Goal: Task Accomplishment & Management: Complete application form

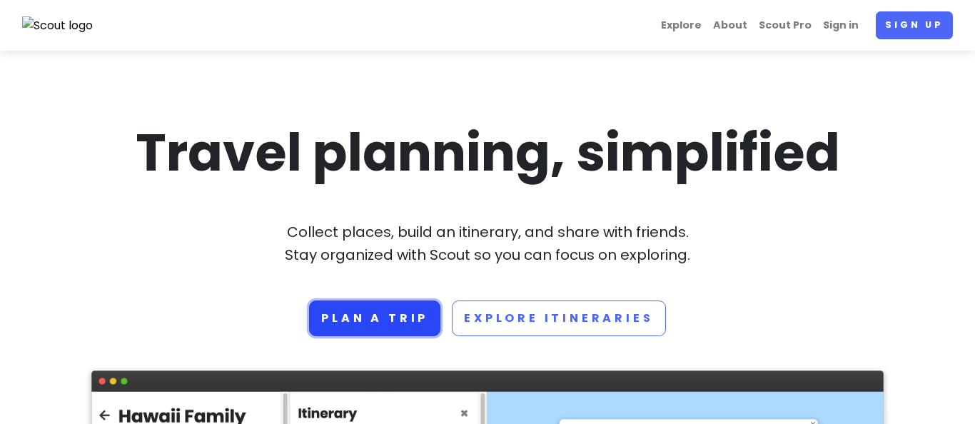
click at [368, 324] on link "Plan a trip" at bounding box center [374, 318] width 131 height 36
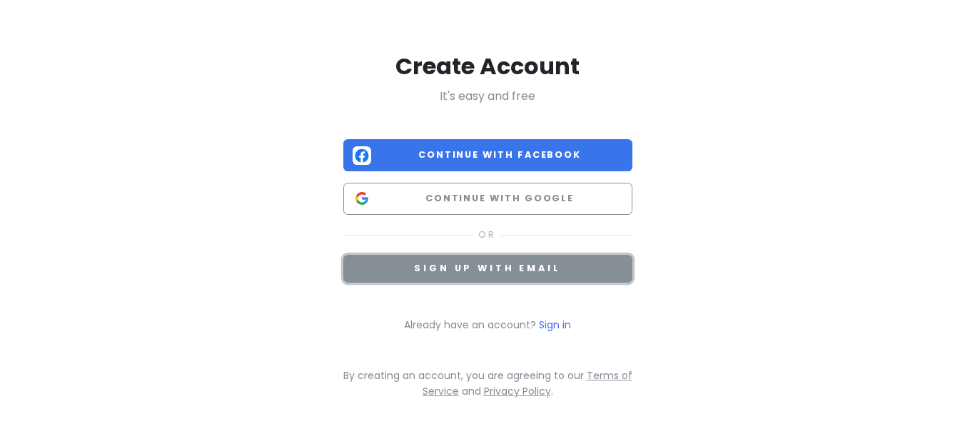
click at [400, 271] on button "Sign up with email" at bounding box center [487, 269] width 289 height 28
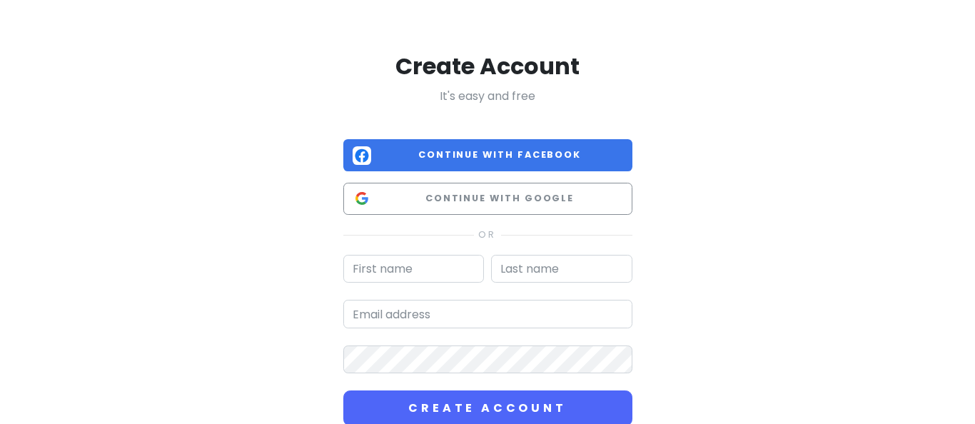
click at [725, 268] on div "Create Account It's easy and free Continue with Facebook Continue with Google C…" at bounding box center [487, 283] width 813 height 566
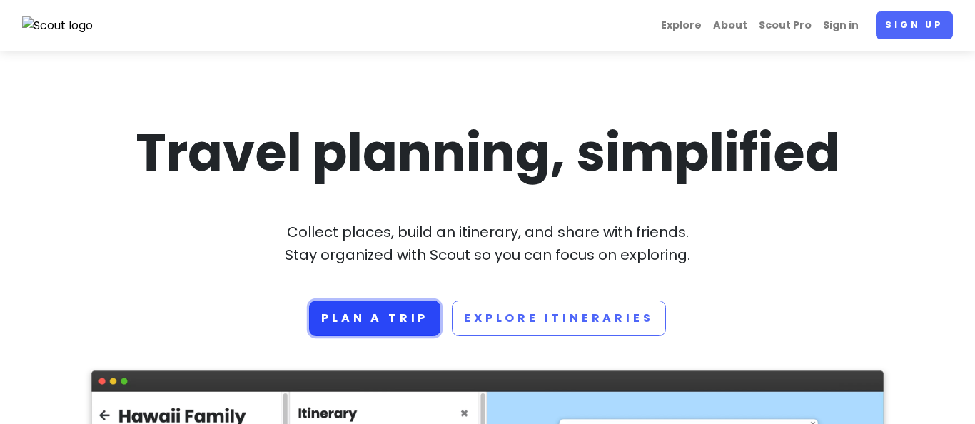
click at [369, 320] on link "Plan a trip" at bounding box center [374, 318] width 131 height 36
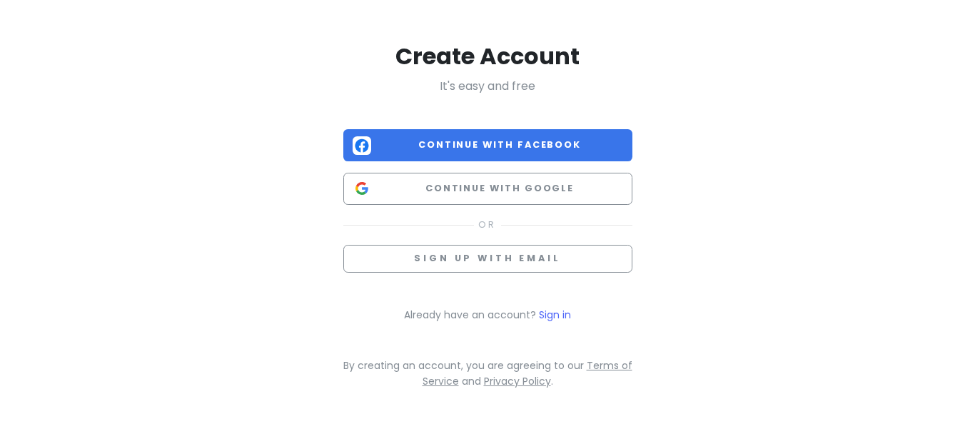
scroll to position [21, 0]
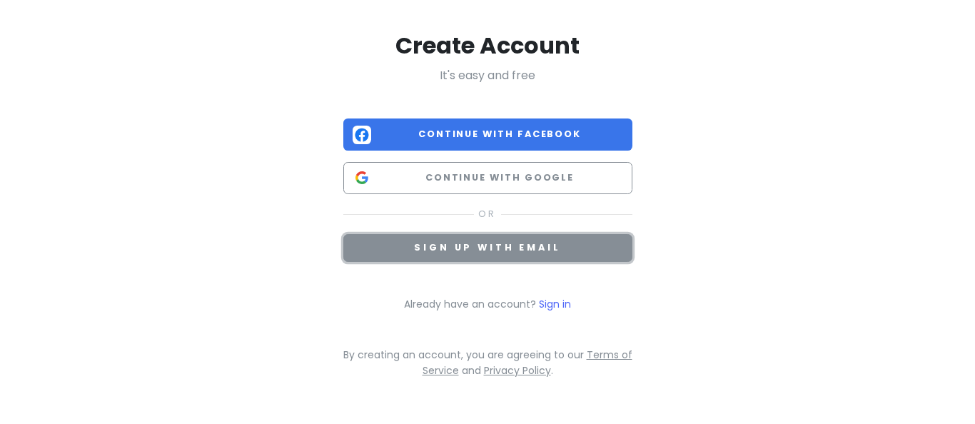
click at [450, 243] on span "Sign up with email" at bounding box center [487, 247] width 146 height 12
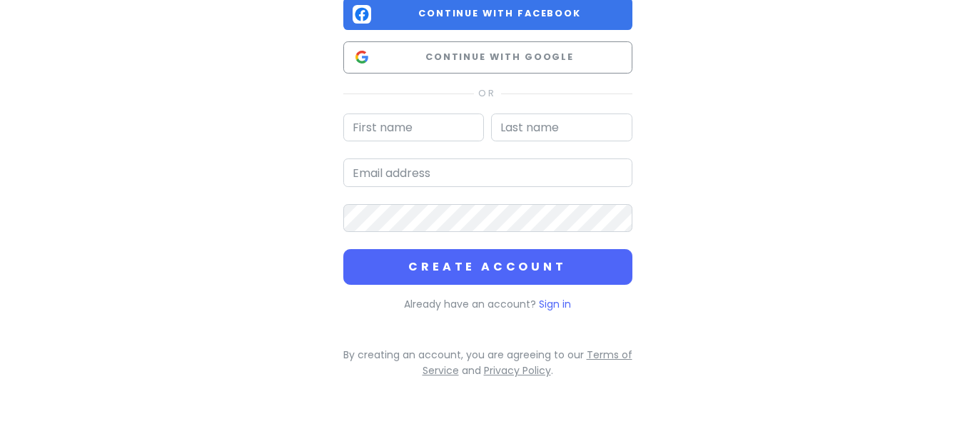
scroll to position [142, 0]
click at [559, 300] on link "Sign in" at bounding box center [555, 303] width 32 height 14
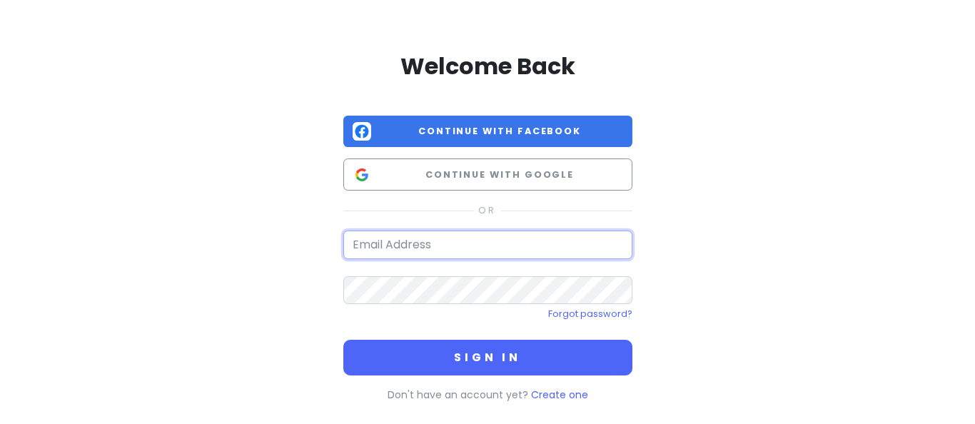
click at [427, 241] on input "email" at bounding box center [487, 244] width 289 height 29
type input "domenico.lanciano@mail.com"
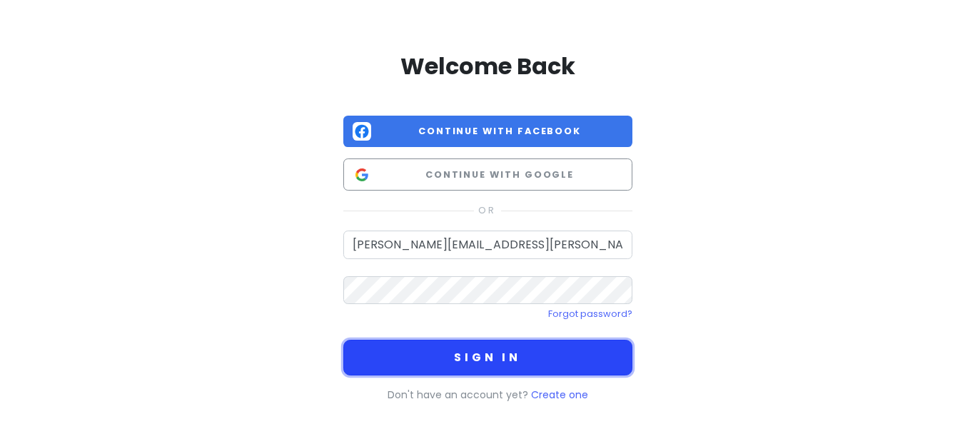
click at [503, 365] on button "Sign in" at bounding box center [487, 358] width 289 height 36
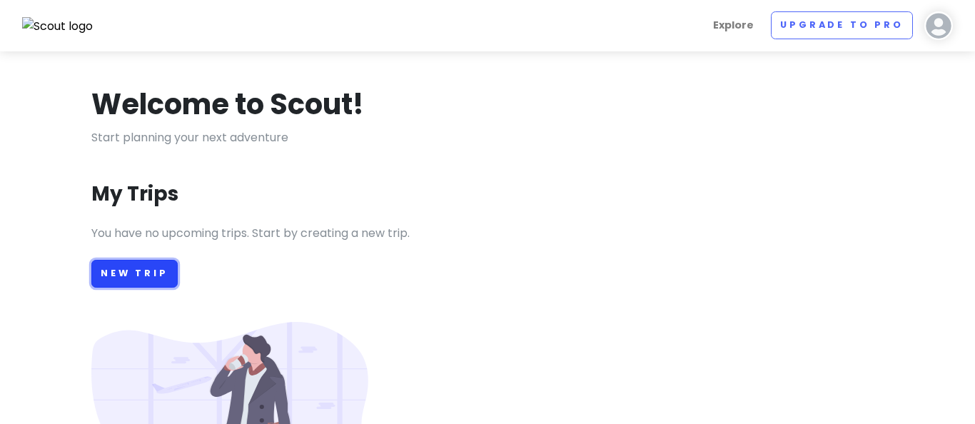
click at [150, 275] on link "New Trip" at bounding box center [134, 274] width 86 height 28
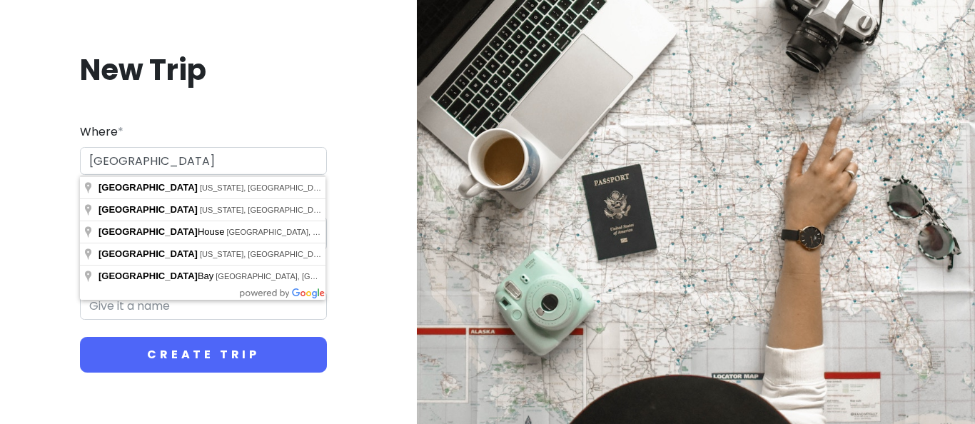
type input "Norway"
click at [328, 86] on div "New Trip Where * Norway Dates * Navigate forward to interact with the calendar …" at bounding box center [203, 212] width 384 height 390
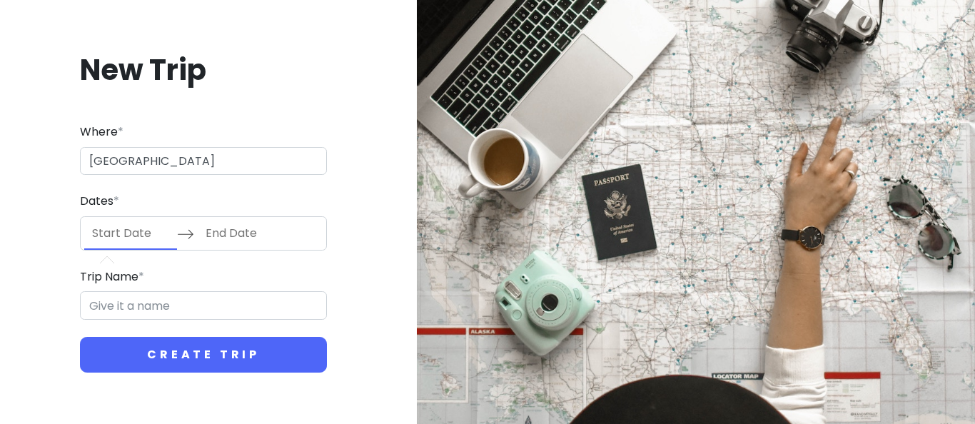
click at [153, 230] on input "Start Date" at bounding box center [130, 233] width 93 height 33
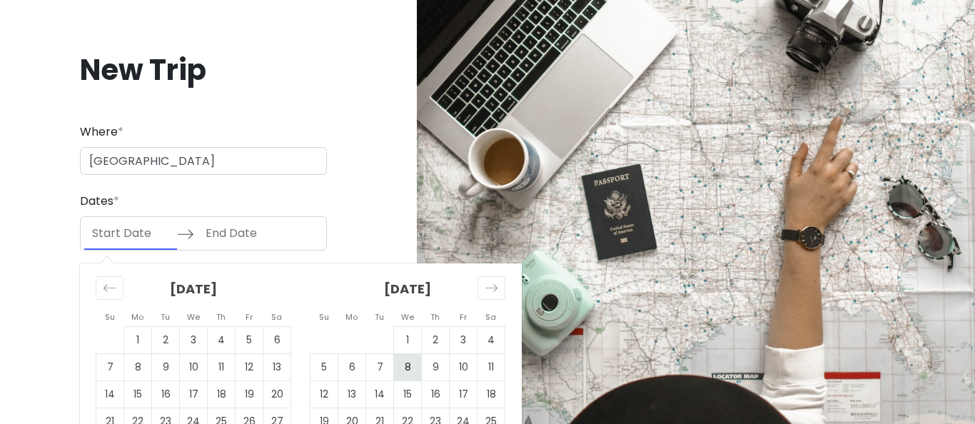
click at [409, 370] on td "8" at bounding box center [408, 366] width 28 height 27
type input "10/08/2025"
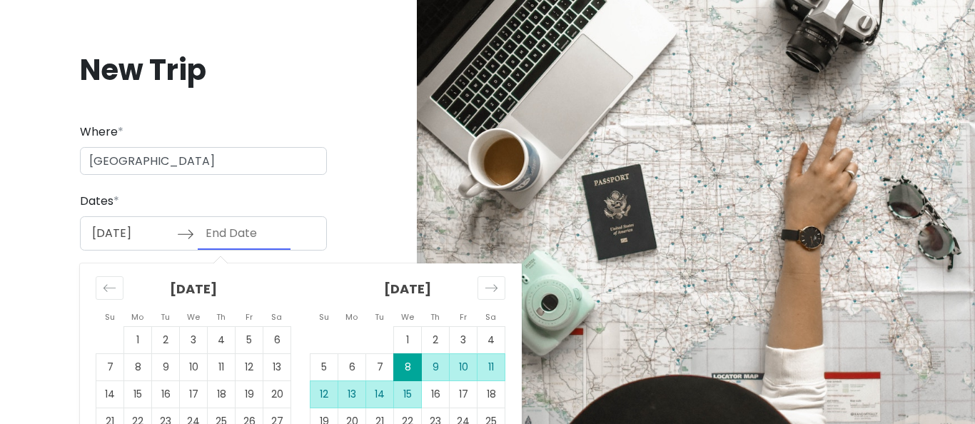
click at [409, 396] on td "15" at bounding box center [408, 393] width 28 height 27
type input "10/15/2025"
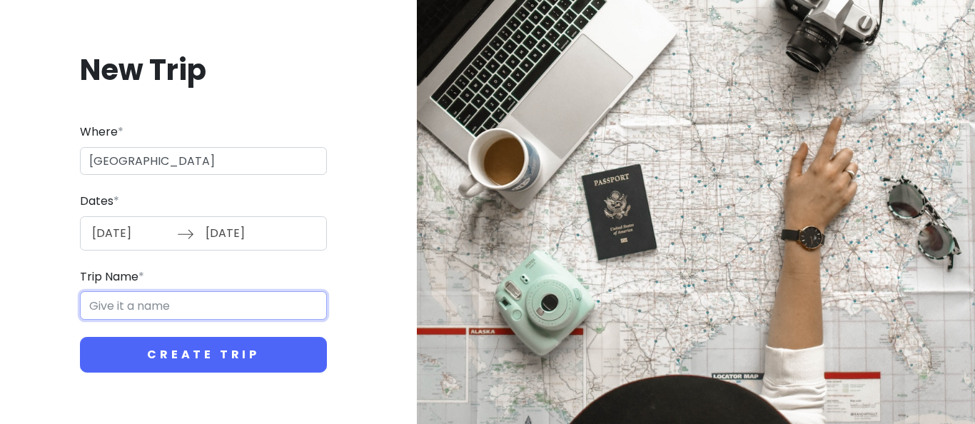
click at [169, 305] on input "Trip Name *" at bounding box center [203, 305] width 247 height 29
type input "Norway on the road"
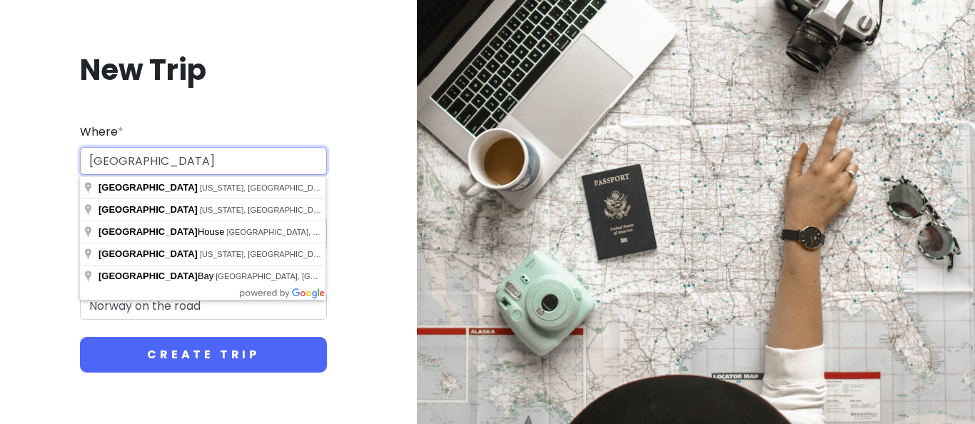
click at [157, 157] on input "Norway" at bounding box center [203, 161] width 247 height 29
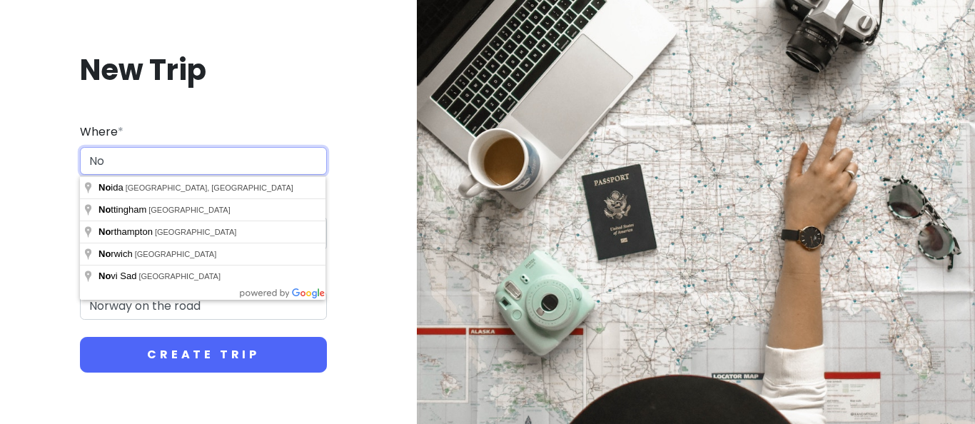
type input "N"
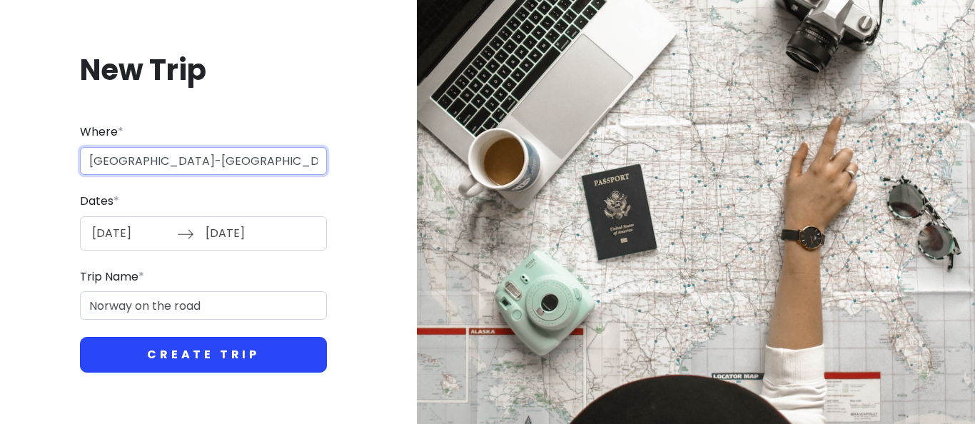
type input "Oslo-Bergen"
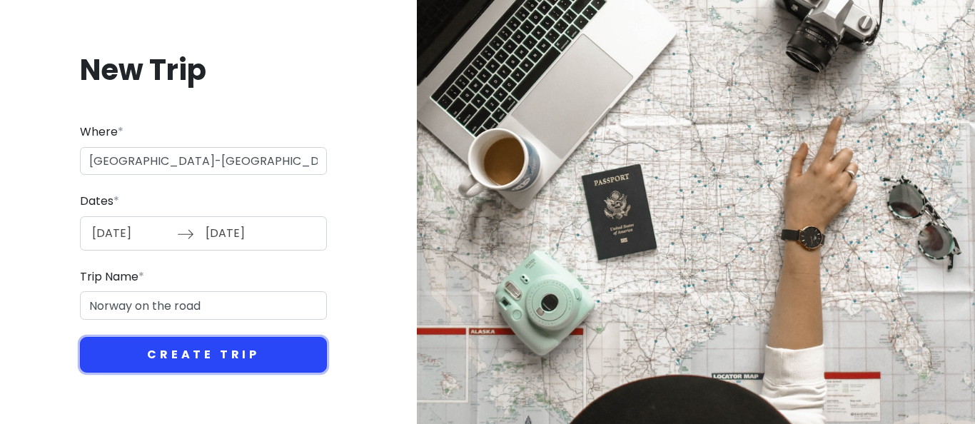
click at [179, 361] on button "Create Trip" at bounding box center [203, 355] width 247 height 36
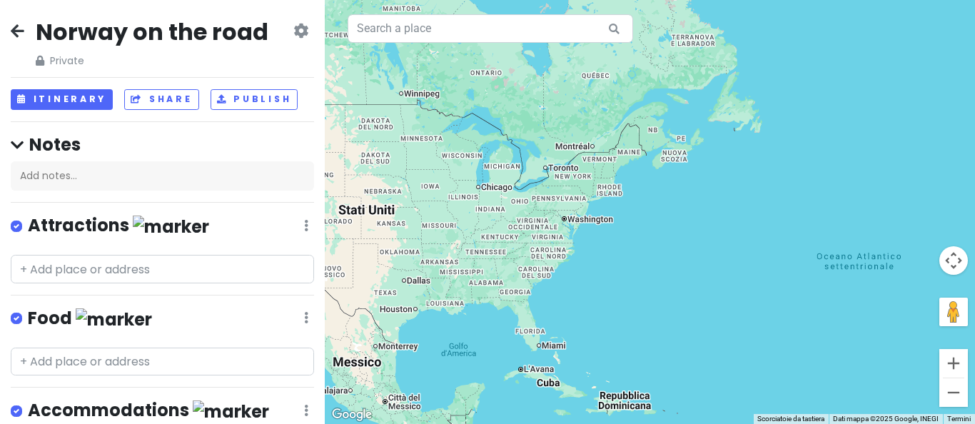
drag, startPoint x: 729, startPoint y: 214, endPoint x: 500, endPoint y: 219, distance: 229.1
click at [500, 219] on div at bounding box center [650, 212] width 650 height 424
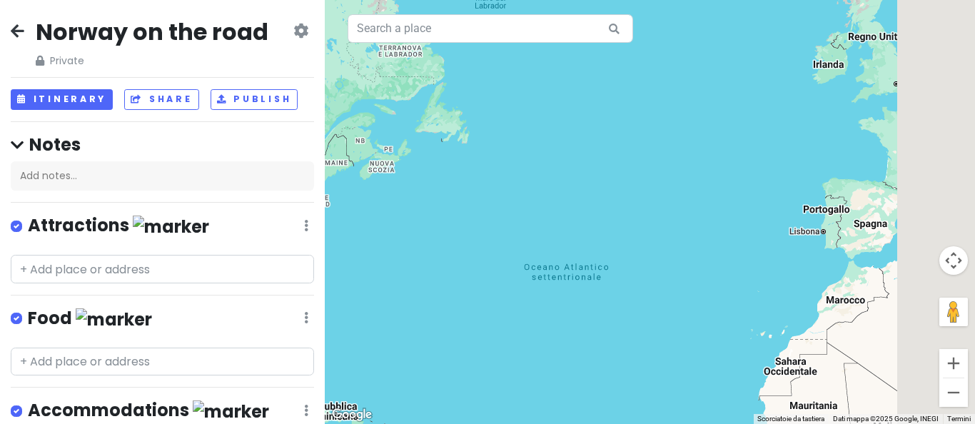
drag, startPoint x: 816, startPoint y: 224, endPoint x: 495, endPoint y: 235, distance: 321.3
click at [495, 235] on div at bounding box center [650, 212] width 650 height 424
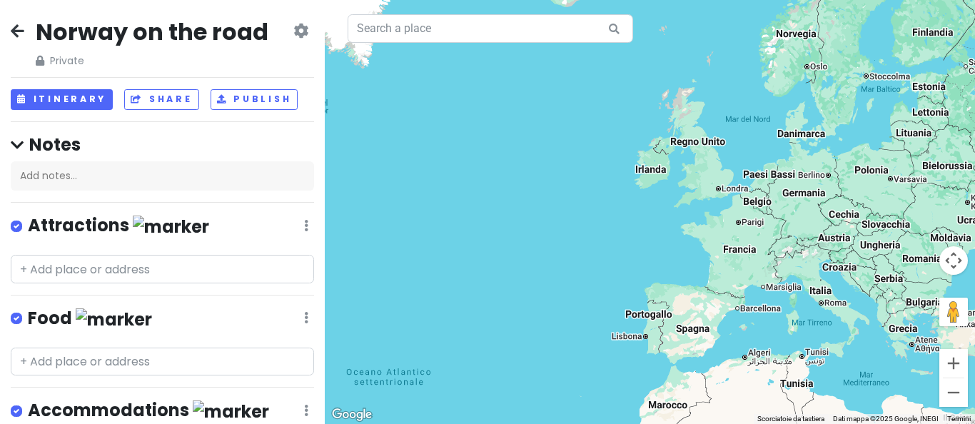
drag, startPoint x: 843, startPoint y: 222, endPoint x: 686, endPoint y: 328, distance: 189.2
click at [686, 328] on div at bounding box center [650, 212] width 650 height 424
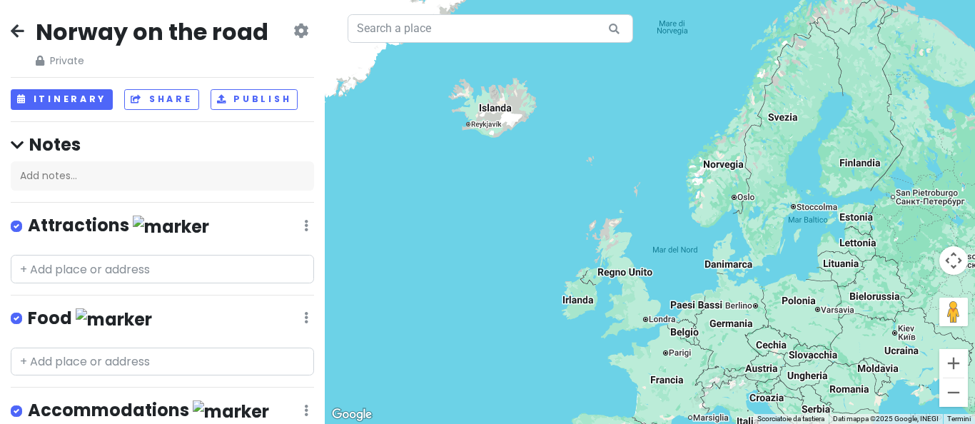
drag, startPoint x: 756, startPoint y: 112, endPoint x: 678, endPoint y: 249, distance: 157.9
click at [678, 249] on div at bounding box center [650, 212] width 650 height 424
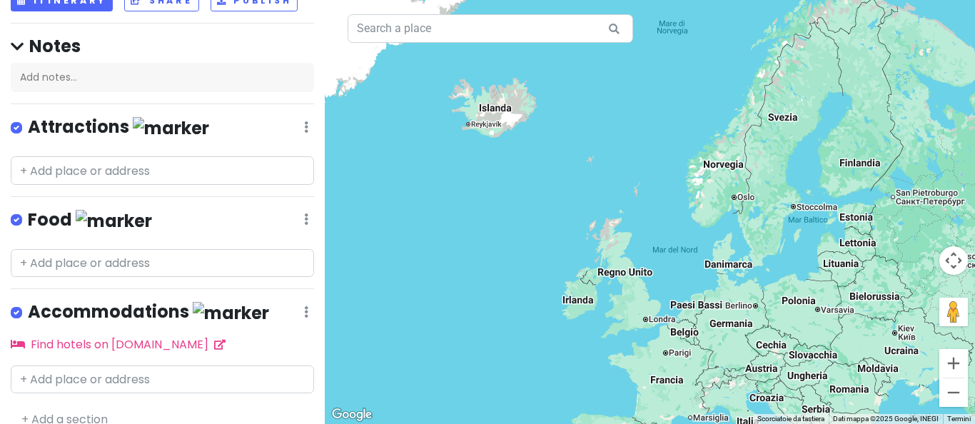
scroll to position [117, 0]
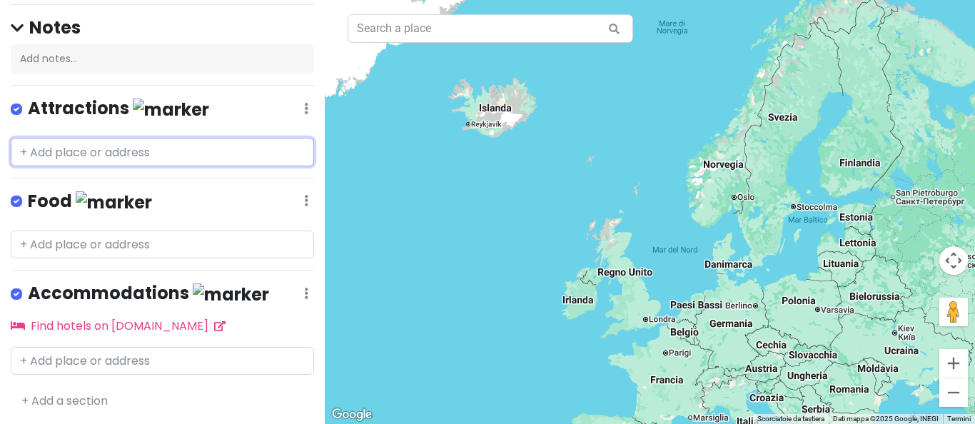
click at [24, 148] on input "text" at bounding box center [162, 152] width 303 height 29
click at [55, 148] on input "text" at bounding box center [162, 152] width 303 height 29
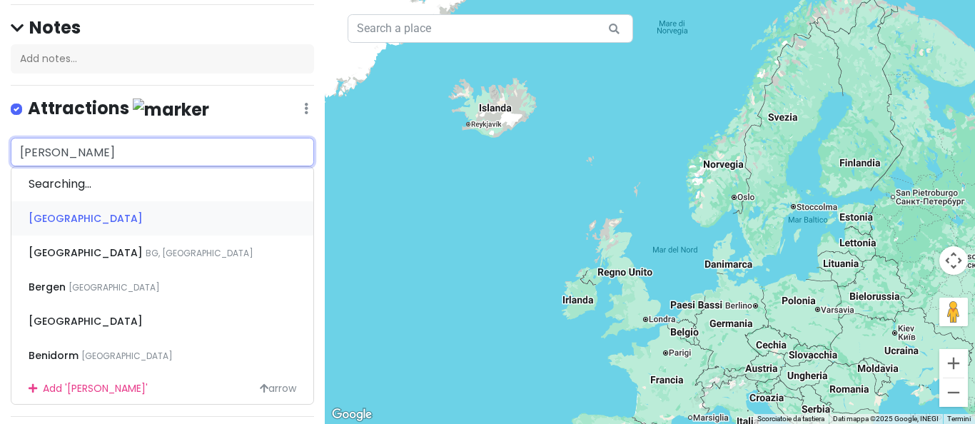
type input "Berge"
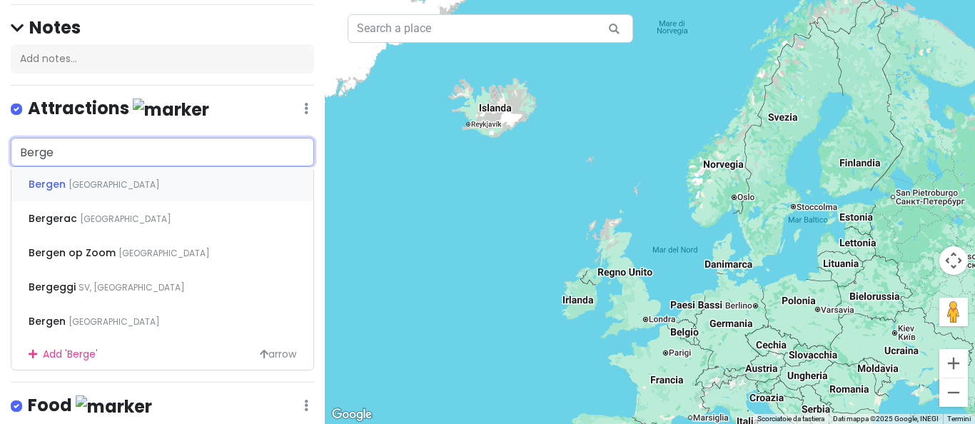
click at [45, 186] on span "Bergen" at bounding box center [49, 184] width 40 height 14
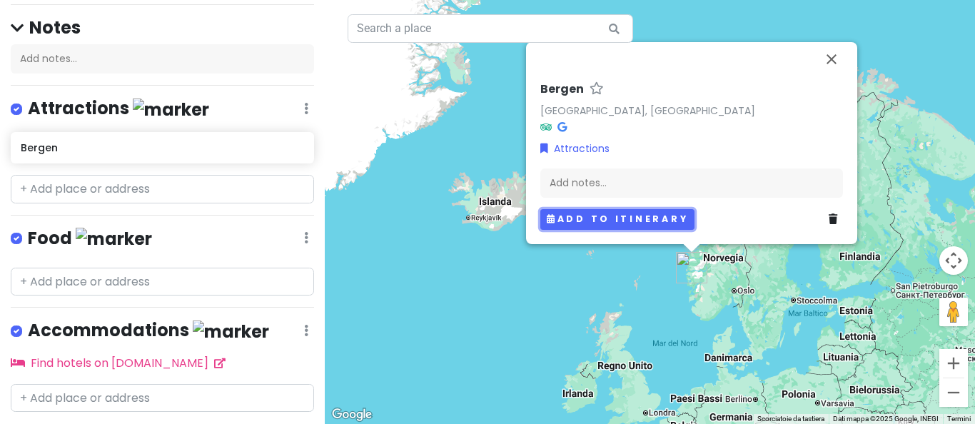
click at [634, 222] on button "Add to itinerary" at bounding box center [617, 219] width 154 height 21
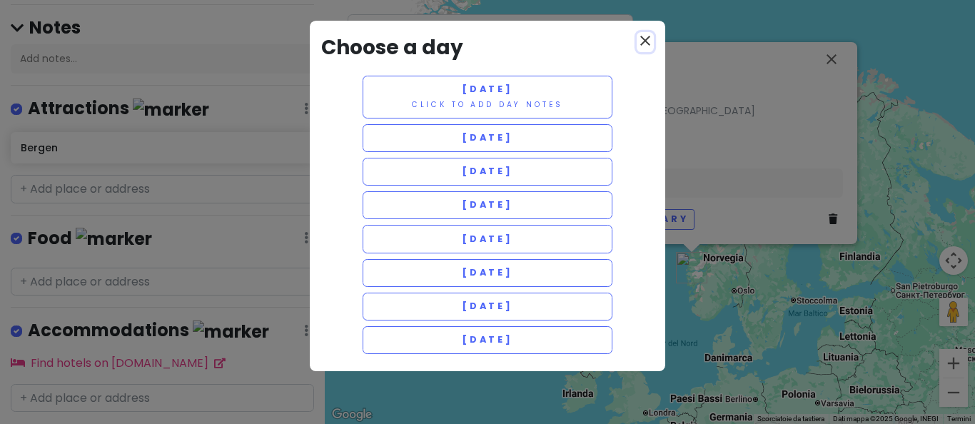
click at [645, 41] on icon "close" at bounding box center [644, 40] width 17 height 17
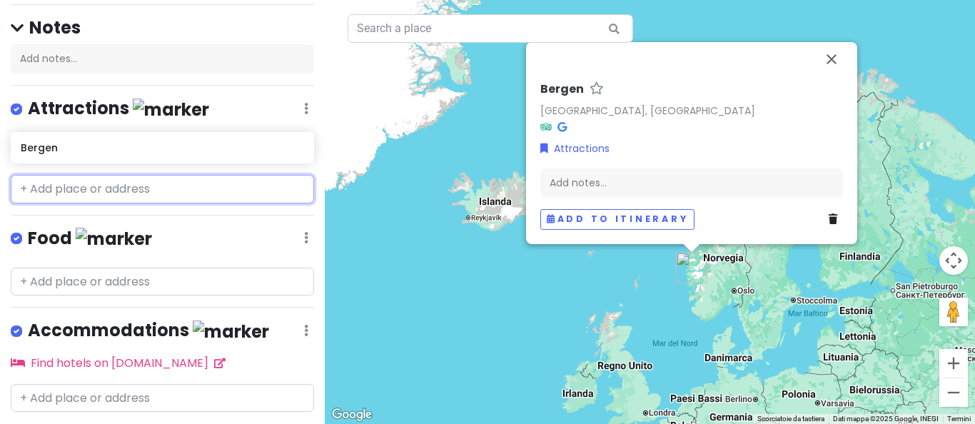
click at [103, 193] on input "text" at bounding box center [162, 189] width 303 height 29
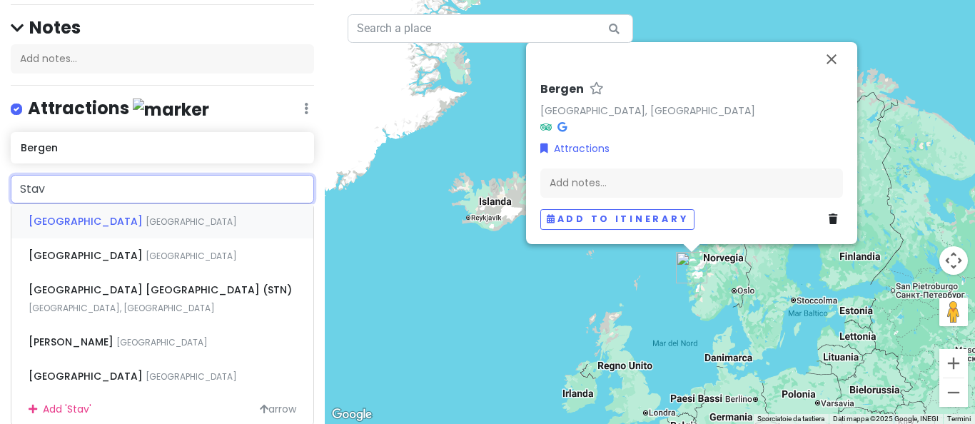
type input "Stava"
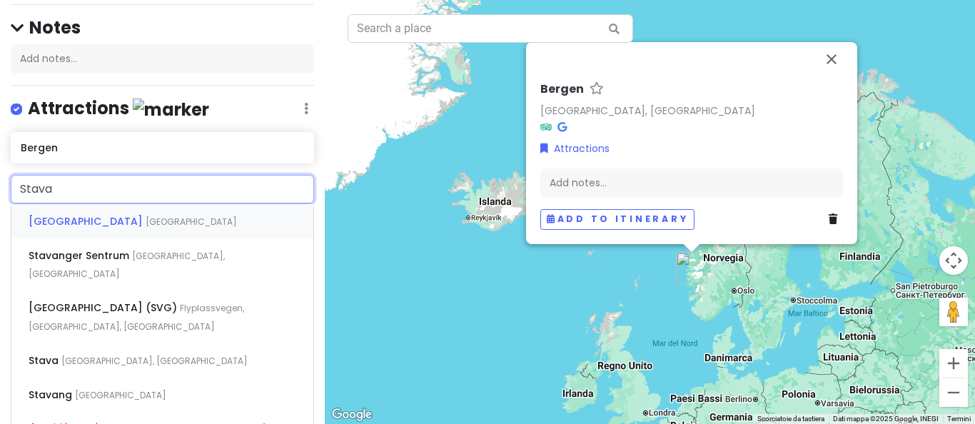
click at [146, 220] on span "Norvegia" at bounding box center [191, 221] width 91 height 12
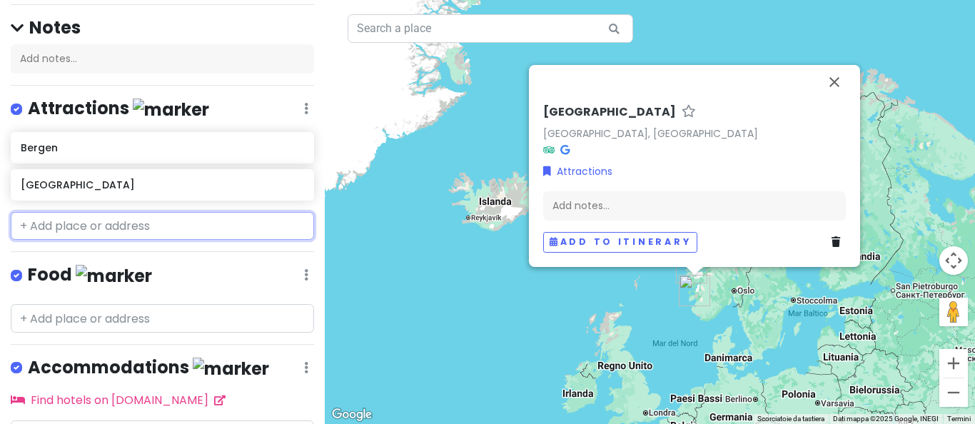
click at [110, 232] on input "text" at bounding box center [162, 226] width 303 height 29
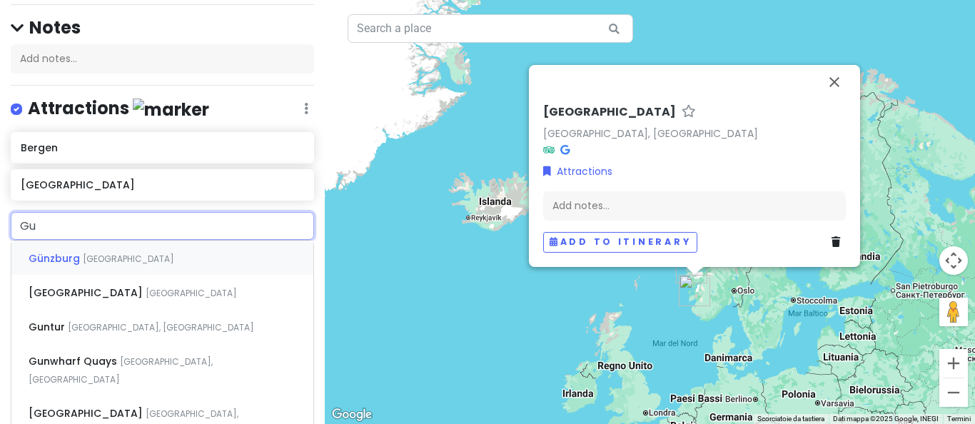
type input "G"
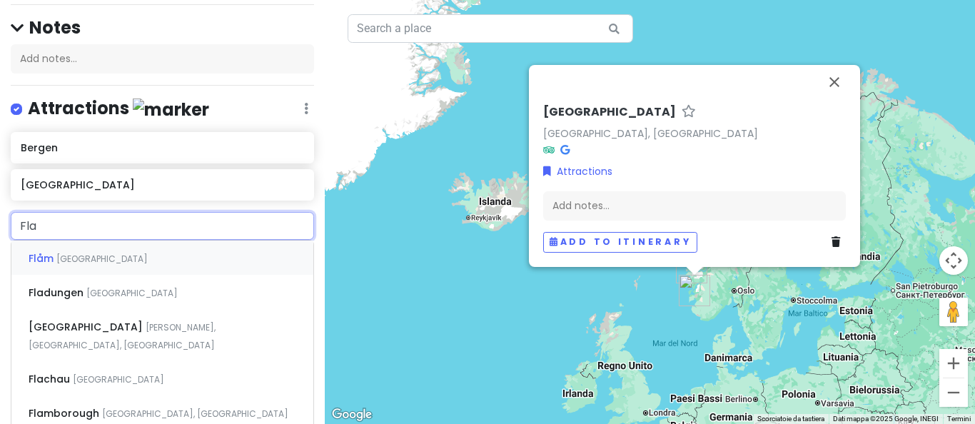
type input "Flam"
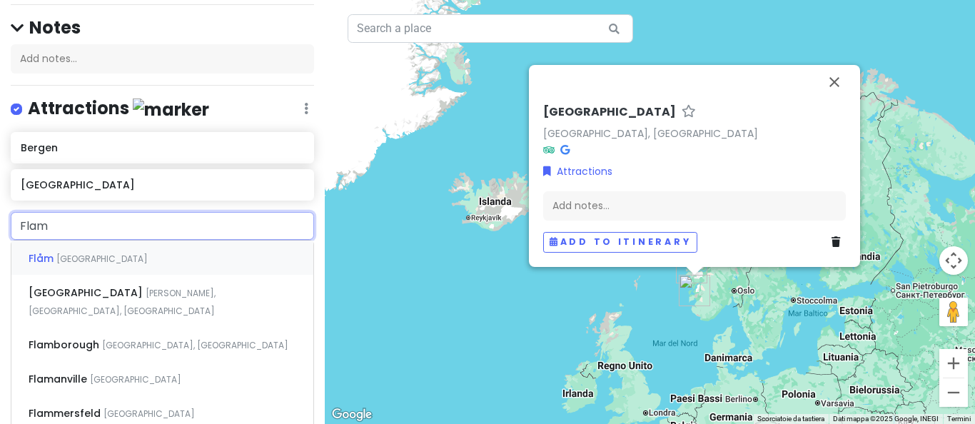
click at [42, 254] on span "Flåm" at bounding box center [43, 258] width 28 height 14
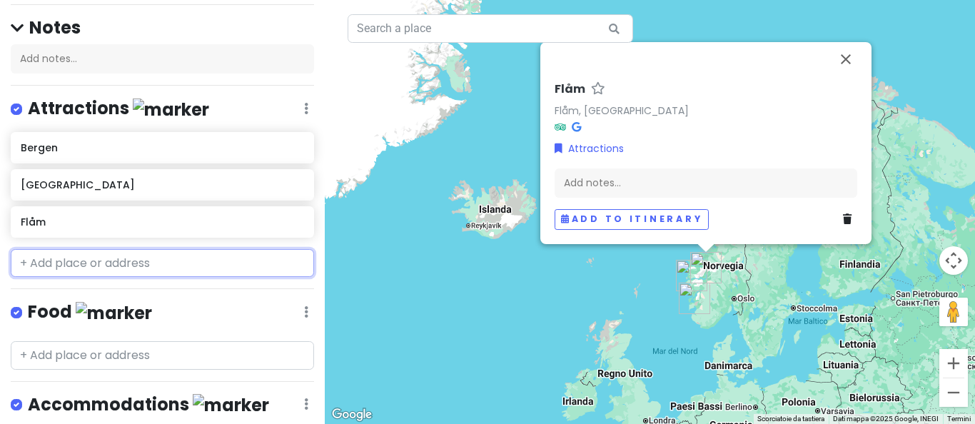
click at [88, 265] on input "text" at bounding box center [162, 263] width 303 height 29
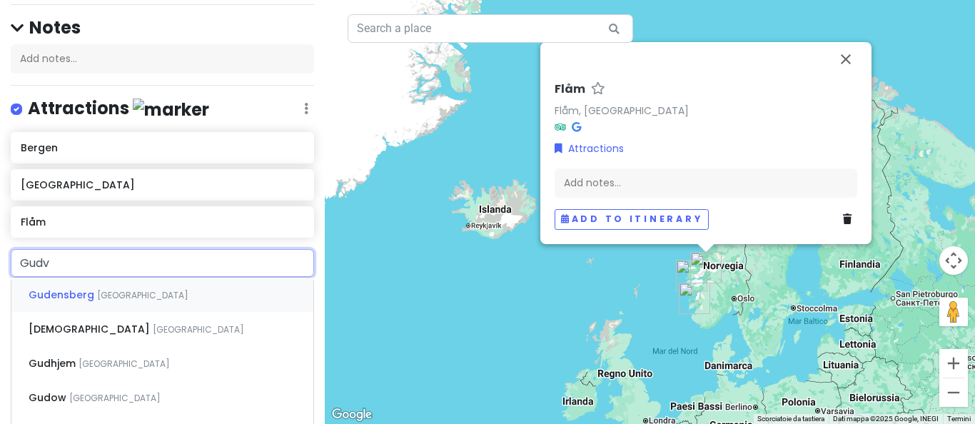
type input "Gudva"
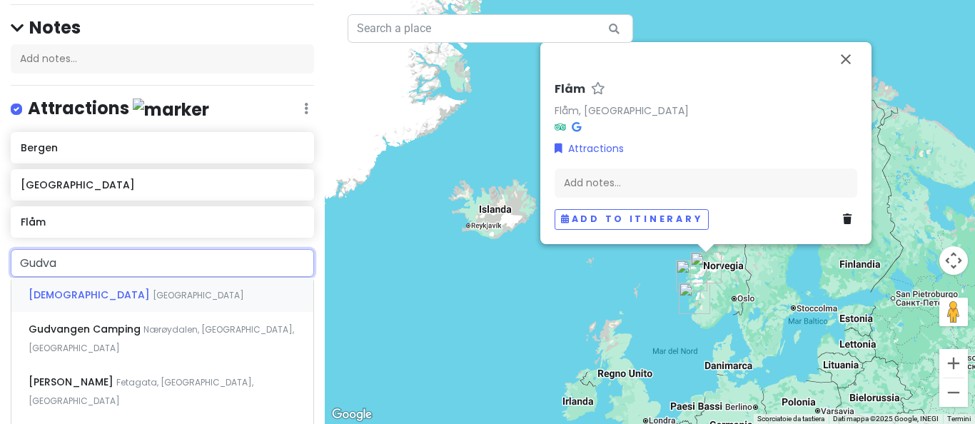
click at [60, 300] on span "Gudvangen" at bounding box center [91, 295] width 124 height 14
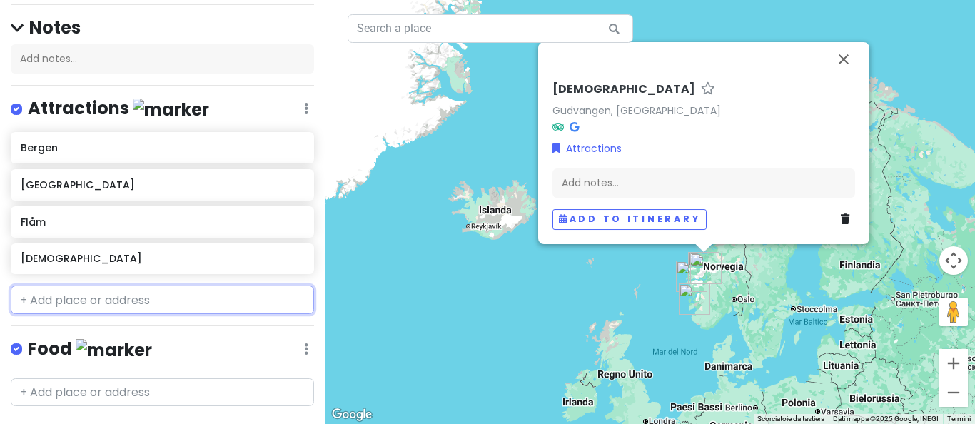
click at [71, 302] on input "text" at bounding box center [162, 299] width 303 height 29
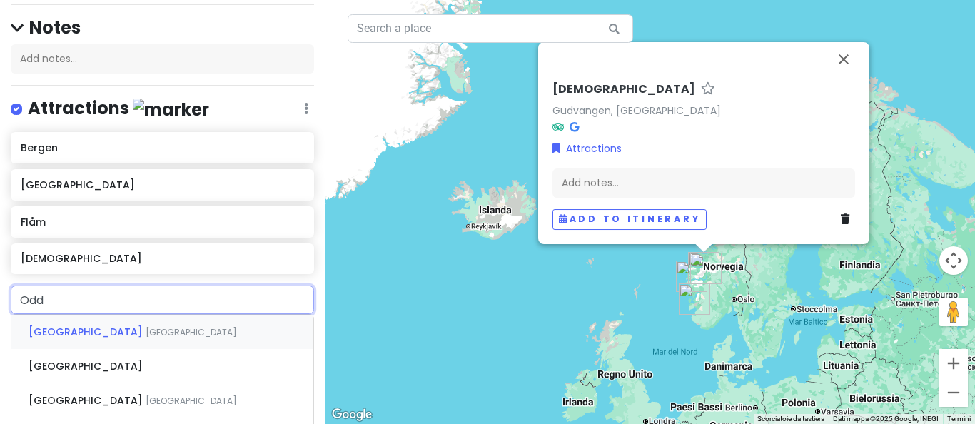
type input "Odda"
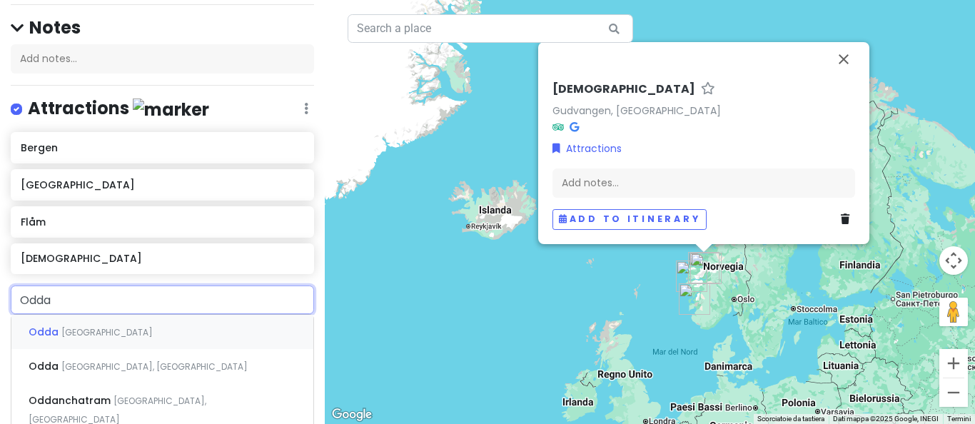
click at [77, 333] on span "Norvegia" at bounding box center [106, 332] width 91 height 12
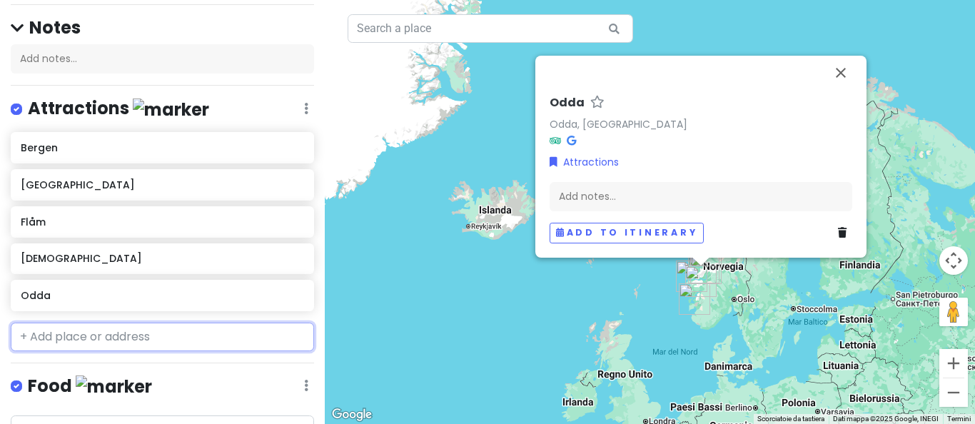
click at [66, 335] on input "text" at bounding box center [162, 337] width 303 height 29
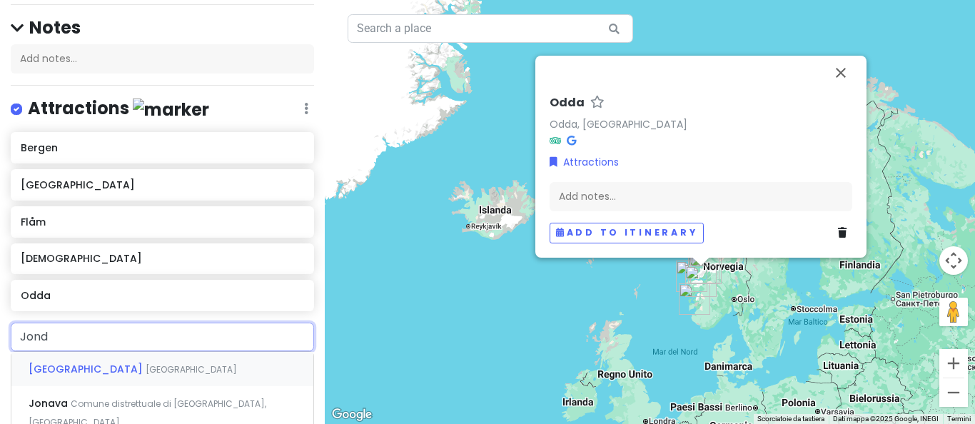
type input "Jonda"
click at [53, 367] on span "Jondal" at bounding box center [48, 369] width 39 height 14
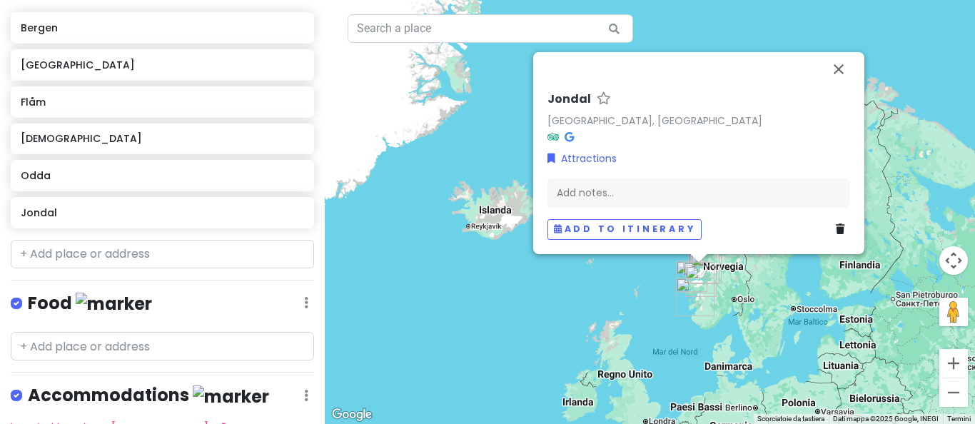
scroll to position [240, 0]
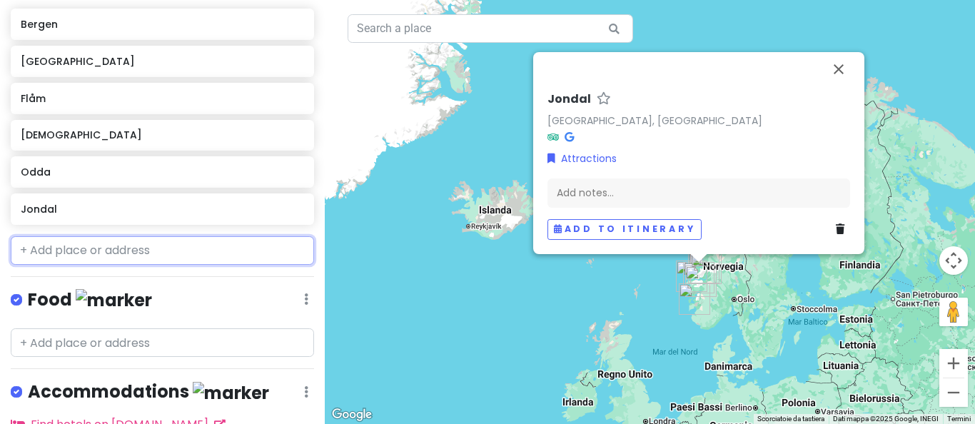
click at [73, 250] on input "text" at bounding box center [162, 250] width 303 height 29
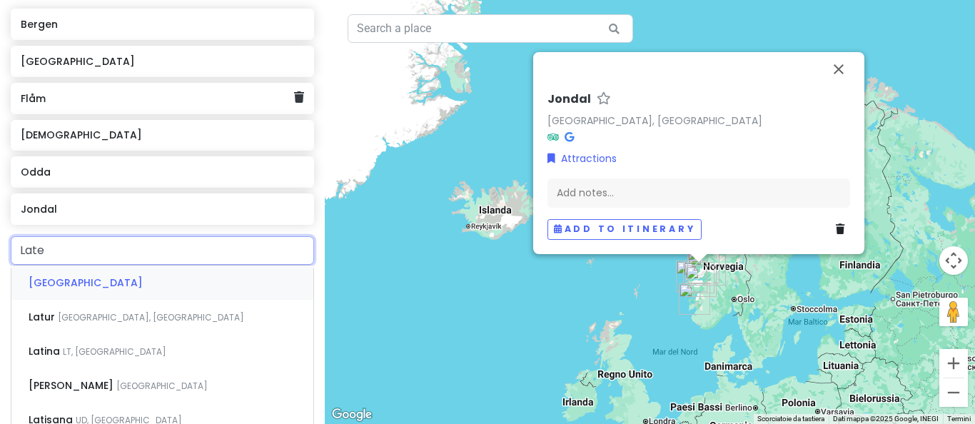
type input "Latef"
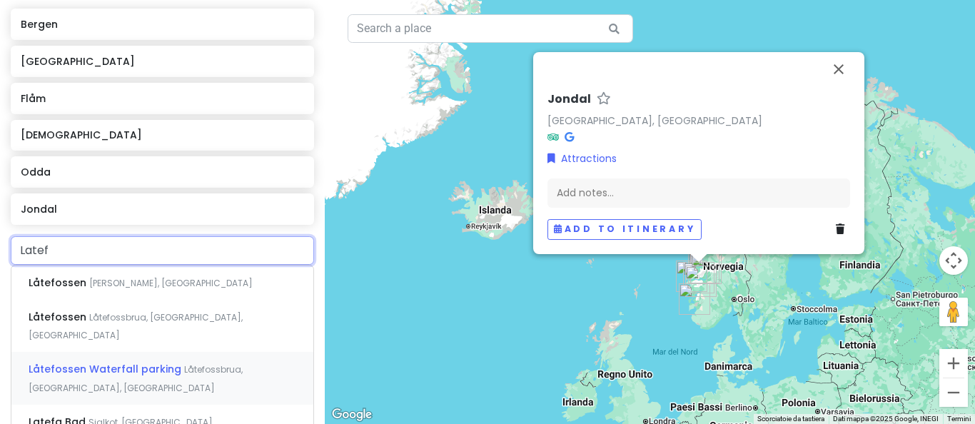
click at [143, 357] on div "Låtefossen Waterfall parking Låtefossbrua, Skare, Norvegia" at bounding box center [162, 378] width 302 height 53
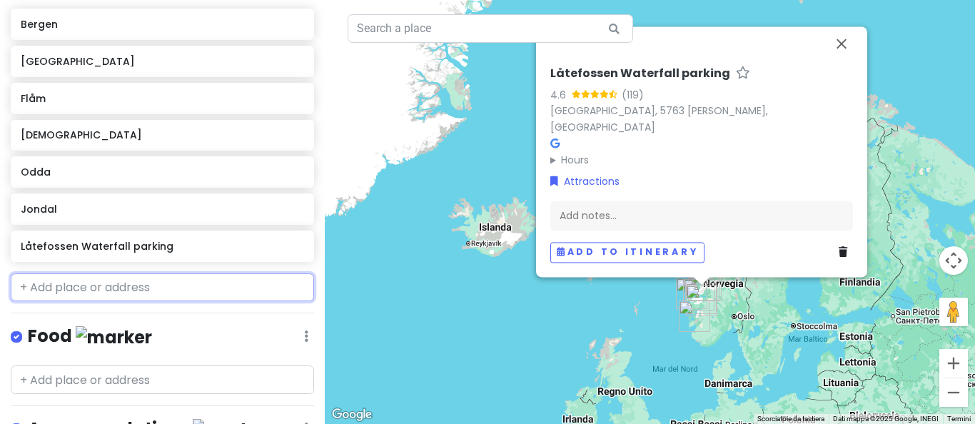
click at [104, 284] on input "text" at bounding box center [162, 287] width 303 height 29
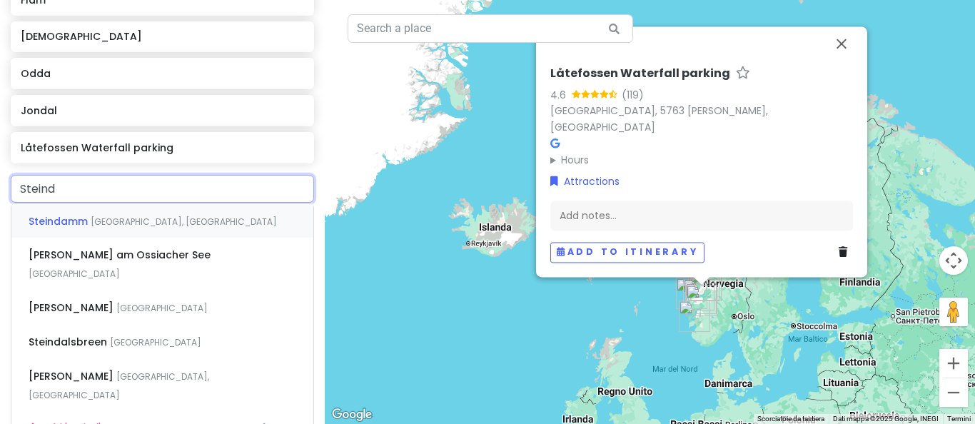
scroll to position [339, 0]
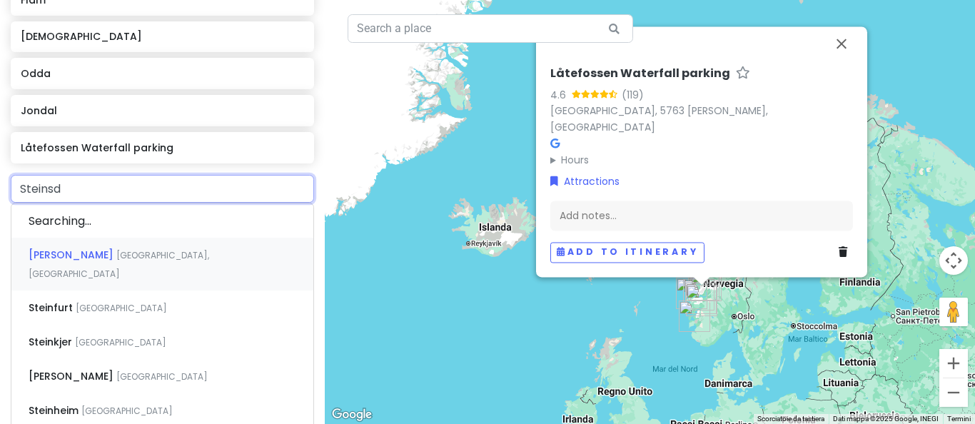
type input "Steinsda"
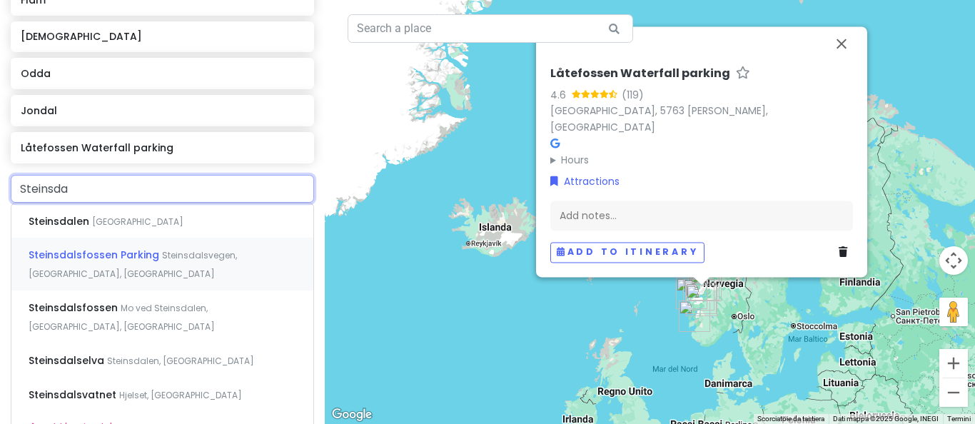
click at [141, 255] on span "Steinsdalsfossen Parking" at bounding box center [95, 255] width 133 height 14
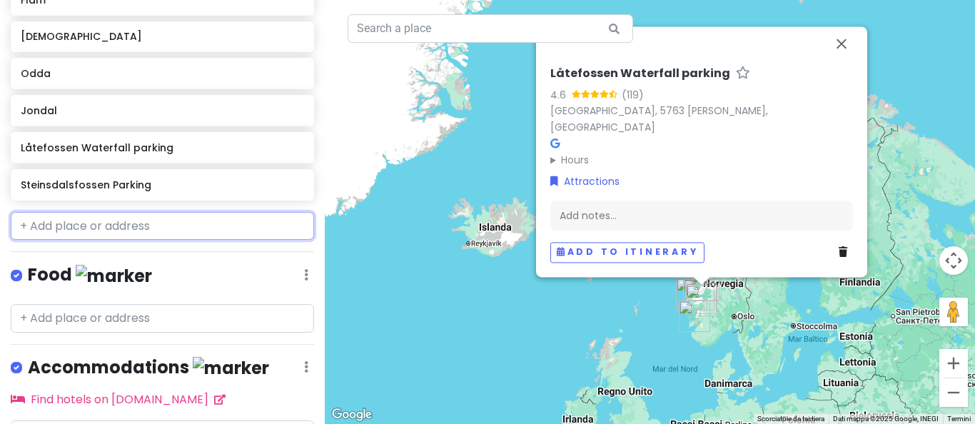
scroll to position [375, 0]
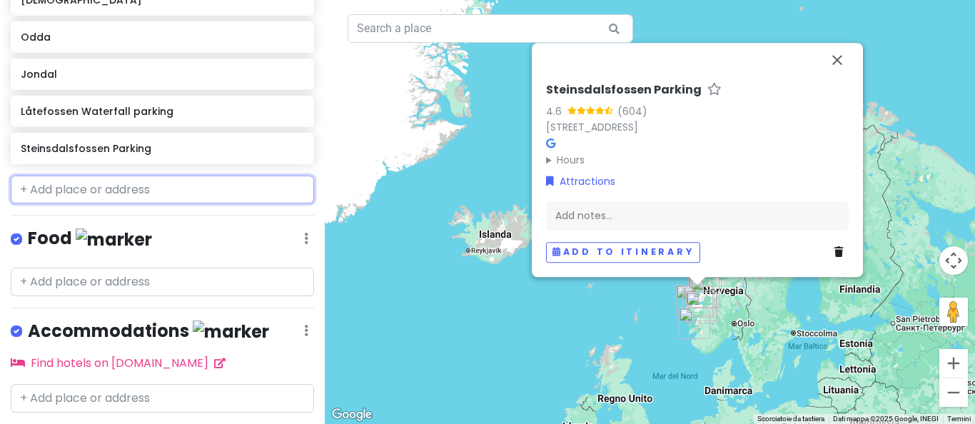
click at [96, 184] on input "text" at bounding box center [162, 190] width 303 height 29
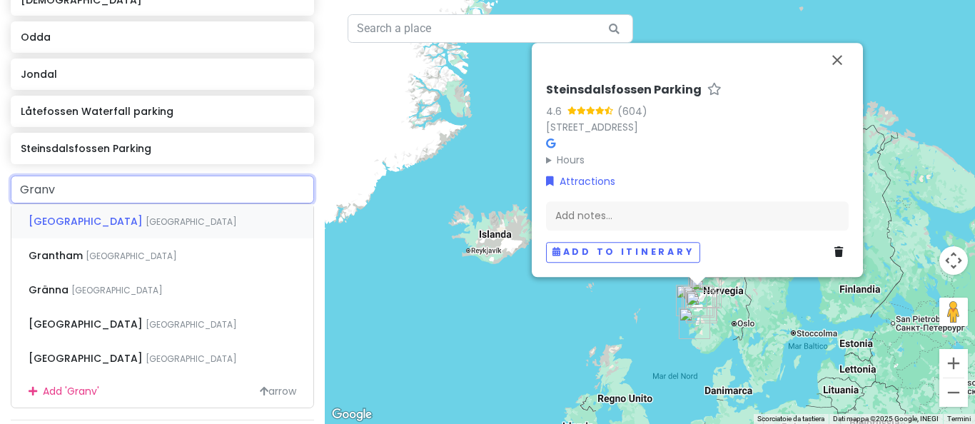
type input "Granvi"
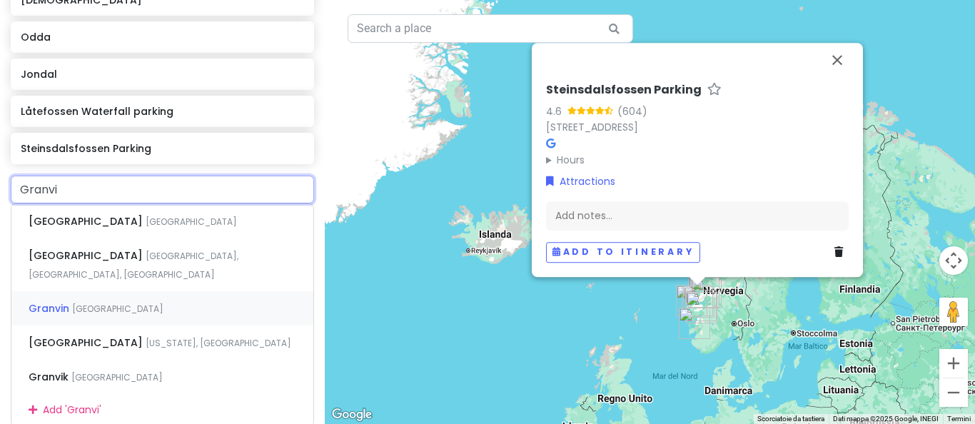
click at [80, 303] on span "Norvegia" at bounding box center [117, 309] width 91 height 12
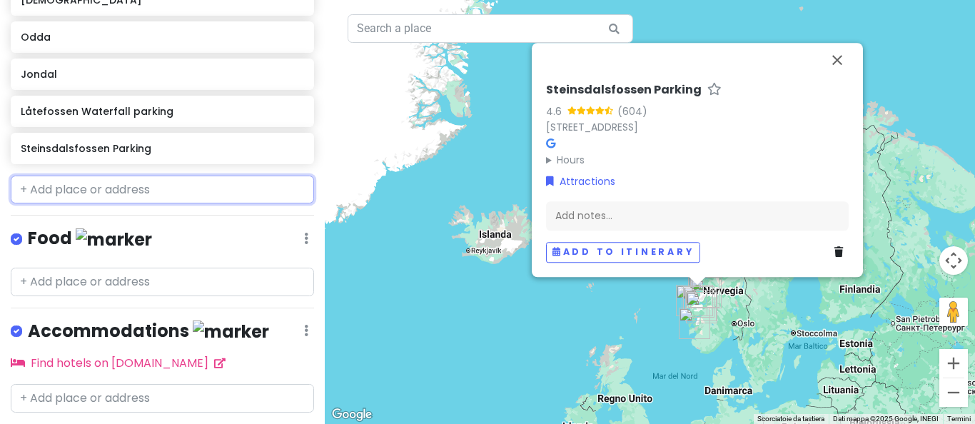
scroll to position [412, 0]
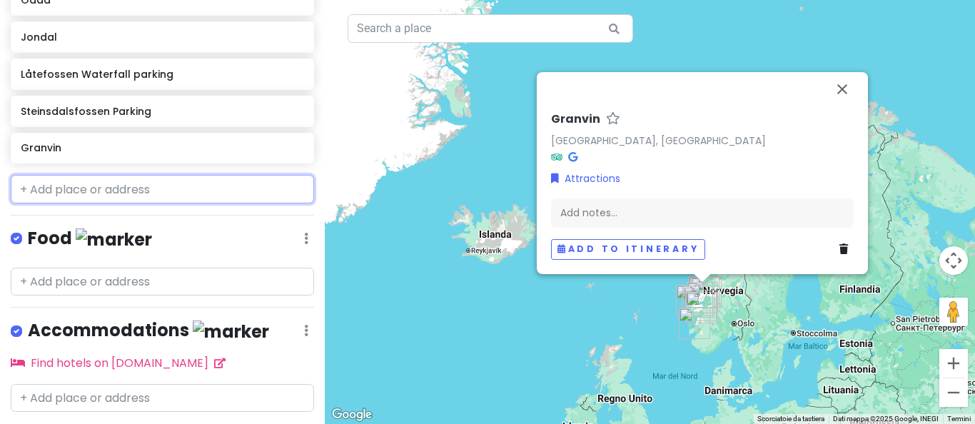
click at [84, 190] on input "text" at bounding box center [162, 189] width 303 height 29
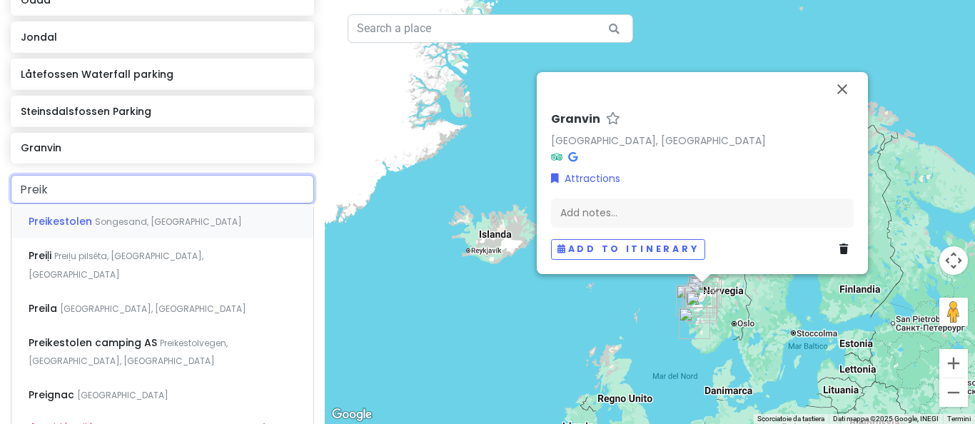
type input "Preike"
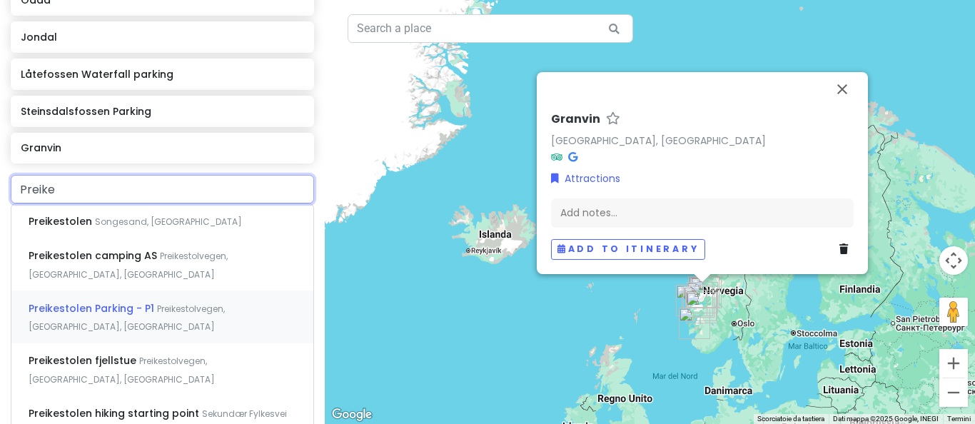
click at [101, 307] on span "Preikestolen Parking - P1" at bounding box center [93, 308] width 128 height 14
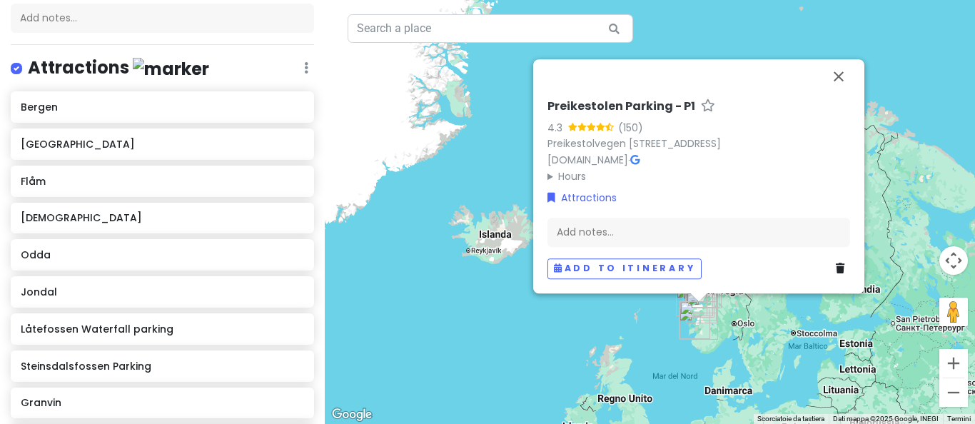
scroll to position [154, 0]
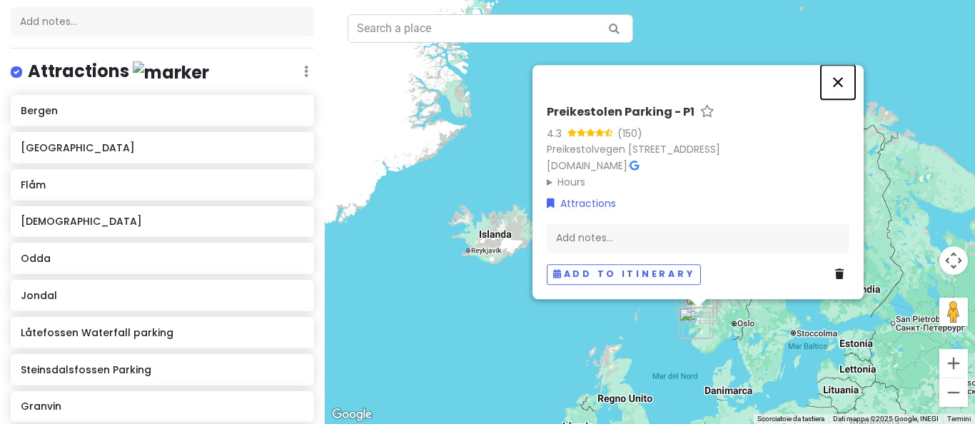
click at [843, 82] on button "Chiudi" at bounding box center [838, 82] width 34 height 34
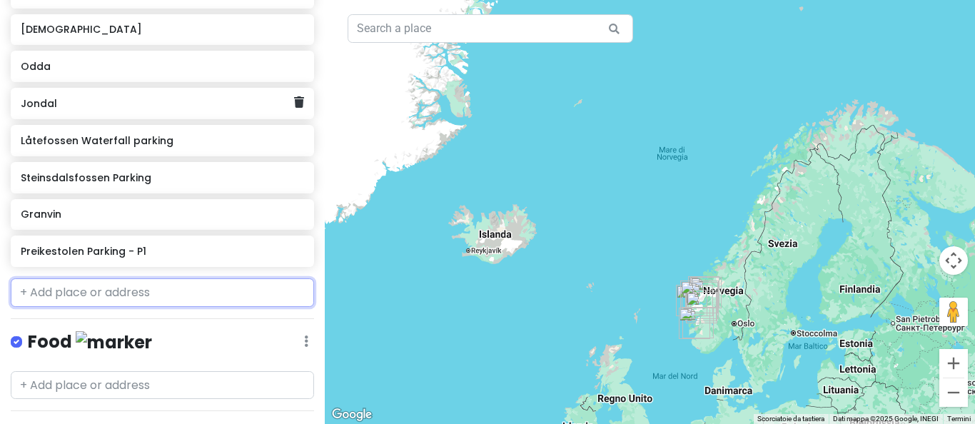
scroll to position [394, 0]
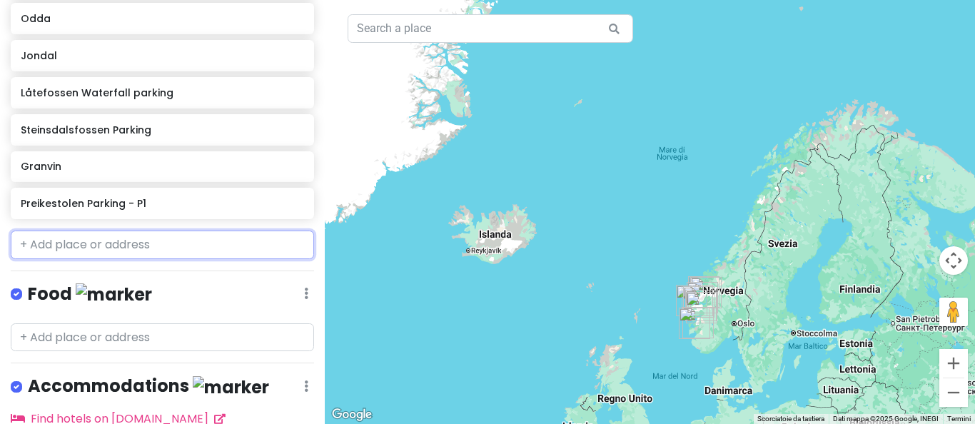
click at [42, 244] on input "text" at bounding box center [162, 244] width 303 height 29
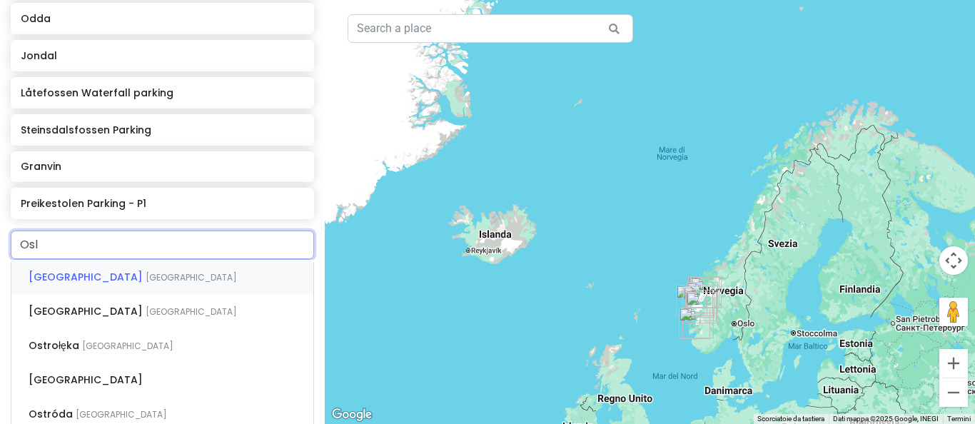
type input "Oslo"
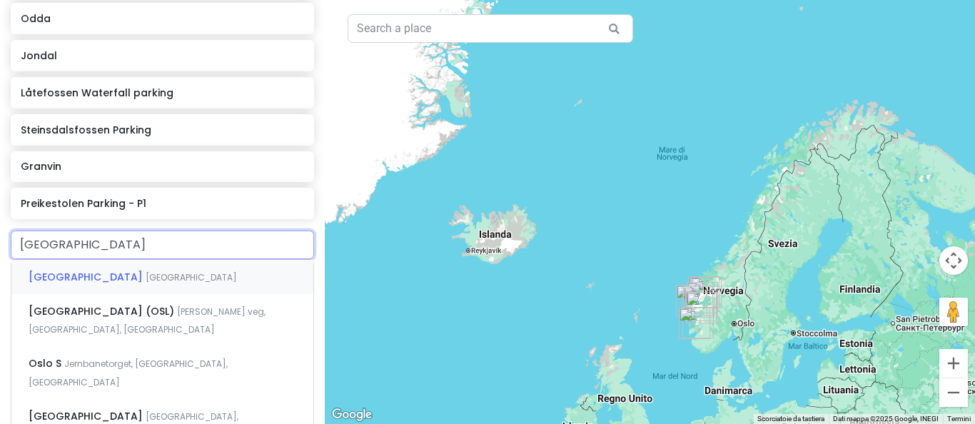
click at [146, 280] on span "Norvegia" at bounding box center [191, 277] width 91 height 12
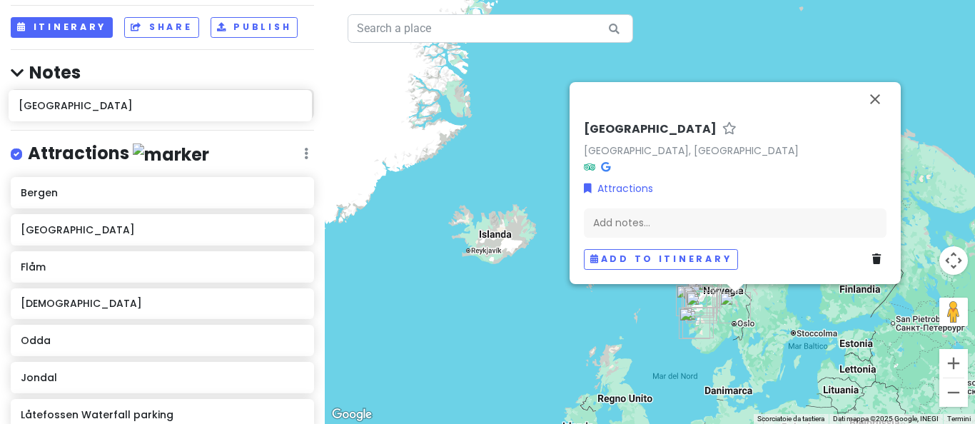
scroll to position [71, 0]
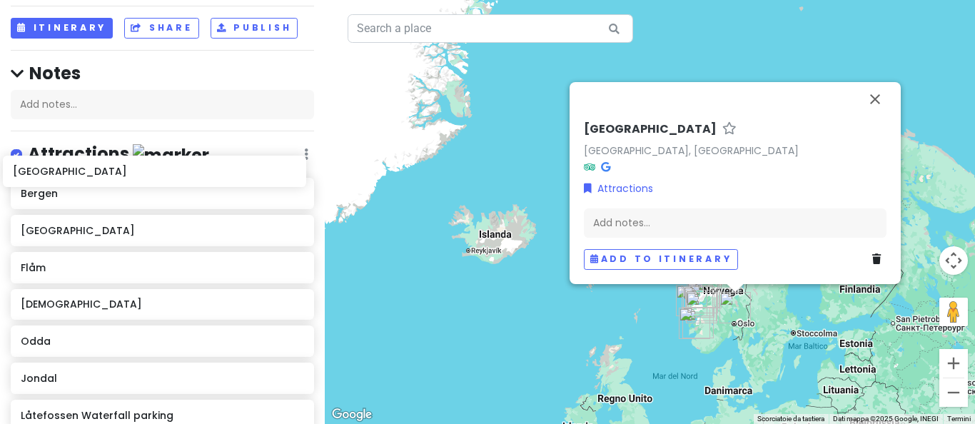
drag, startPoint x: 110, startPoint y: 203, endPoint x: 102, endPoint y: 171, distance: 32.4
click at [102, 171] on div "Norway on the road Private Change Dates Make a Copy Delete Trip Go Pro ⚡️ Give …" at bounding box center [162, 212] width 325 height 424
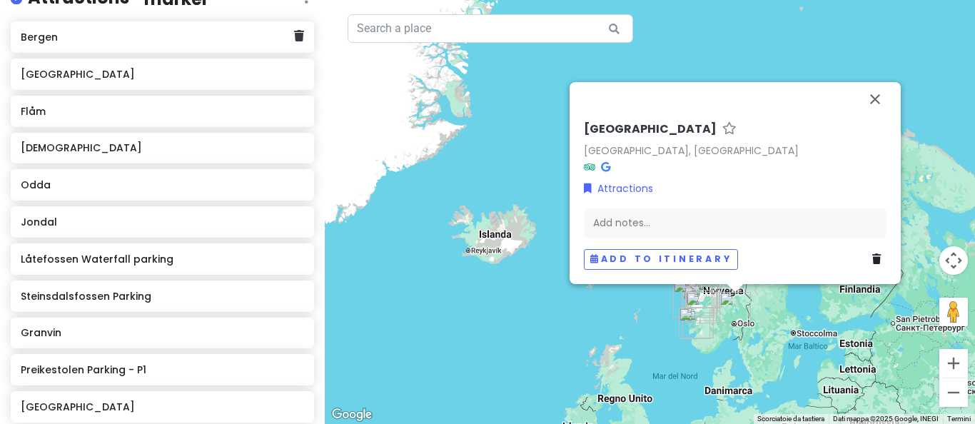
scroll to position [367, 0]
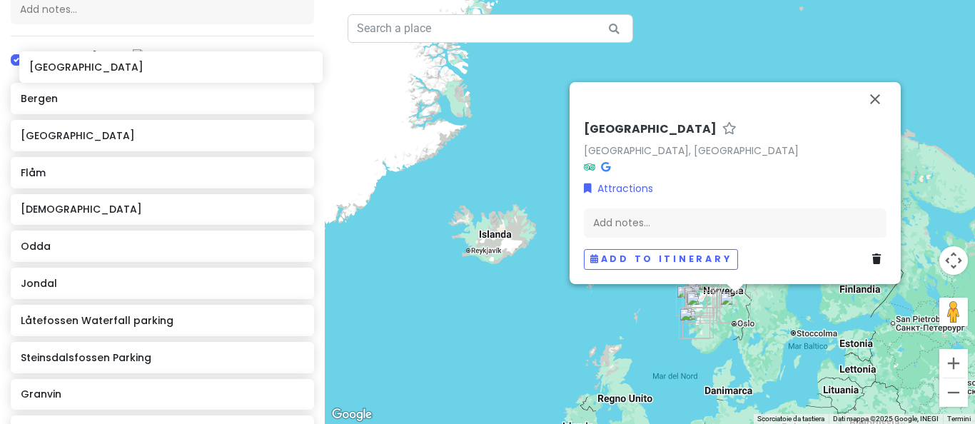
drag, startPoint x: 87, startPoint y: 268, endPoint x: 96, endPoint y: 69, distance: 199.3
click at [96, 69] on div "Norway on the road Private Change Dates Make a Copy Delete Trip Go Pro ⚡️ Give …" at bounding box center [162, 212] width 325 height 424
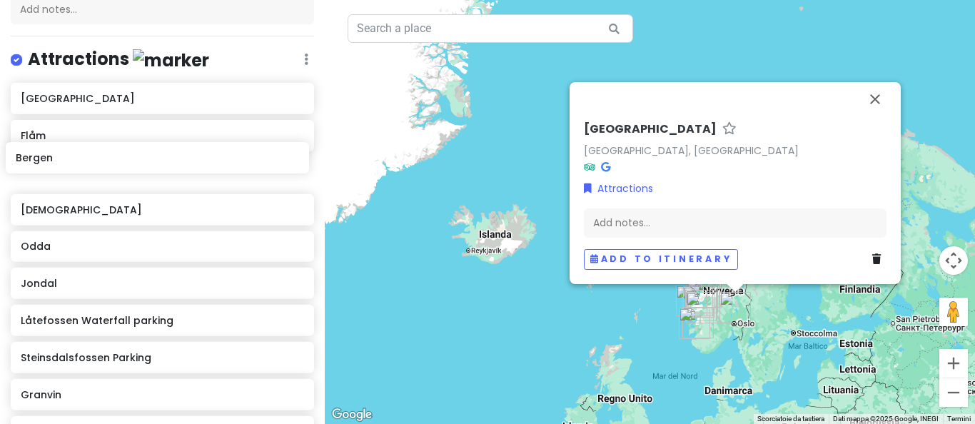
scroll to position [166, 0]
drag, startPoint x: 85, startPoint y: 99, endPoint x: 79, endPoint y: 162, distance: 63.1
click at [79, 162] on div "Bergen Stavanger Flåm Gudvangen Odda Jondal Låtefossen Waterfall parking Steins…" at bounding box center [162, 286] width 325 height 407
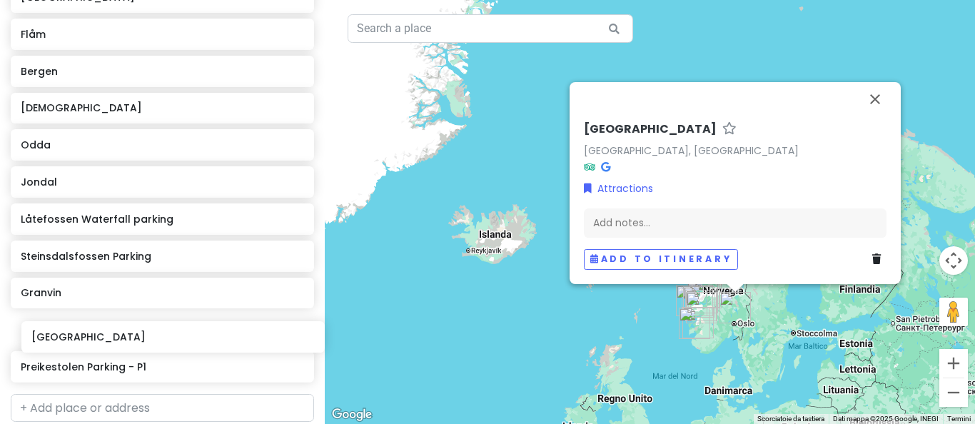
scroll to position [269, 0]
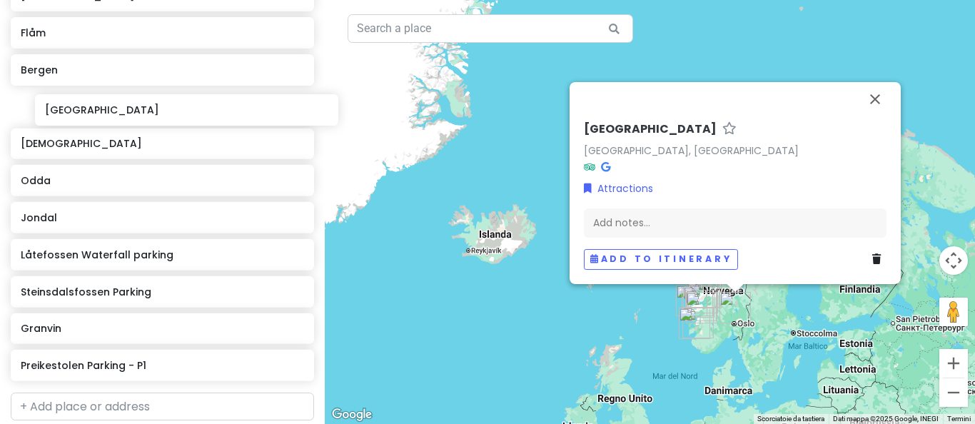
drag, startPoint x: 60, startPoint y: 374, endPoint x: 84, endPoint y: 115, distance: 260.2
click at [84, 115] on div "Stavanger Flåm Bergen Gudvangen Odda Jondal Låtefossen Waterfall parking Steins…" at bounding box center [162, 183] width 325 height 407
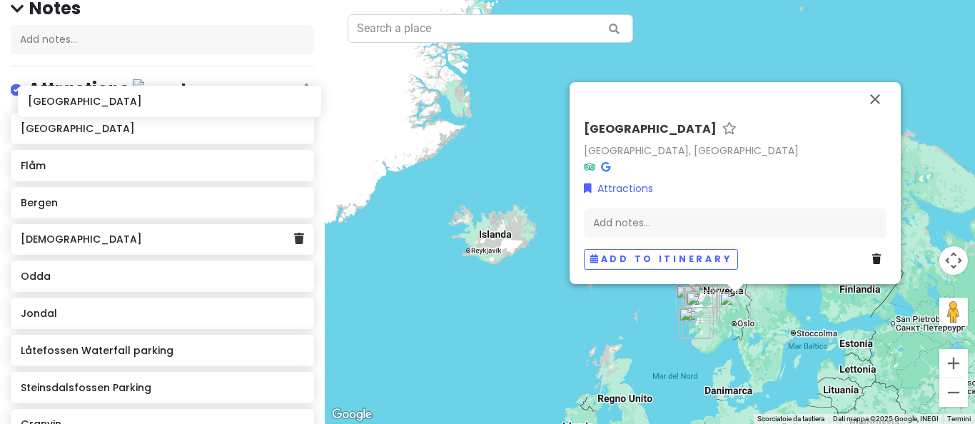
scroll to position [133, 0]
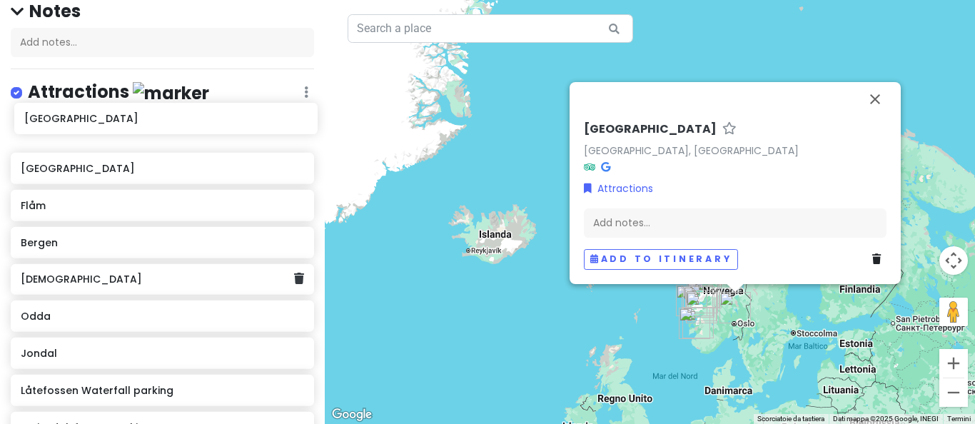
drag, startPoint x: 91, startPoint y: 203, endPoint x: 92, endPoint y: 118, distance: 84.9
click at [92, 118] on div "Stavanger Flåm Bergen Oslo Gudvangen Odda Jondal Låtefossen Waterfall parking S…" at bounding box center [162, 319] width 325 height 407
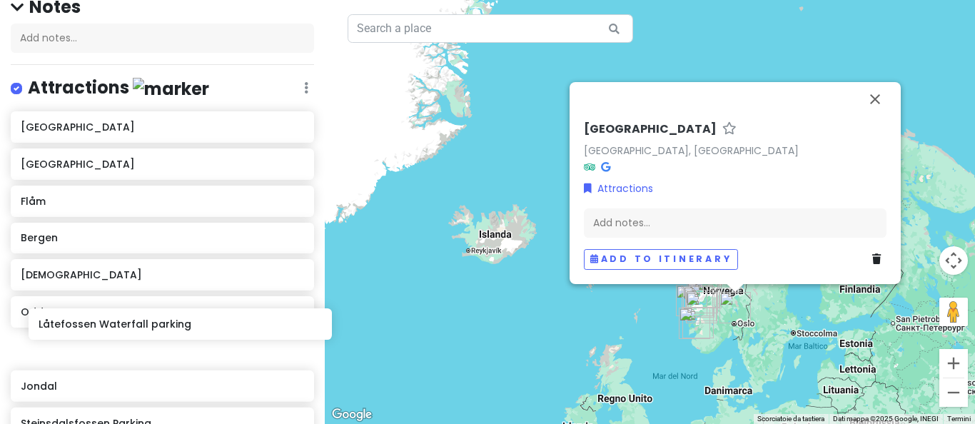
scroll to position [143, 0]
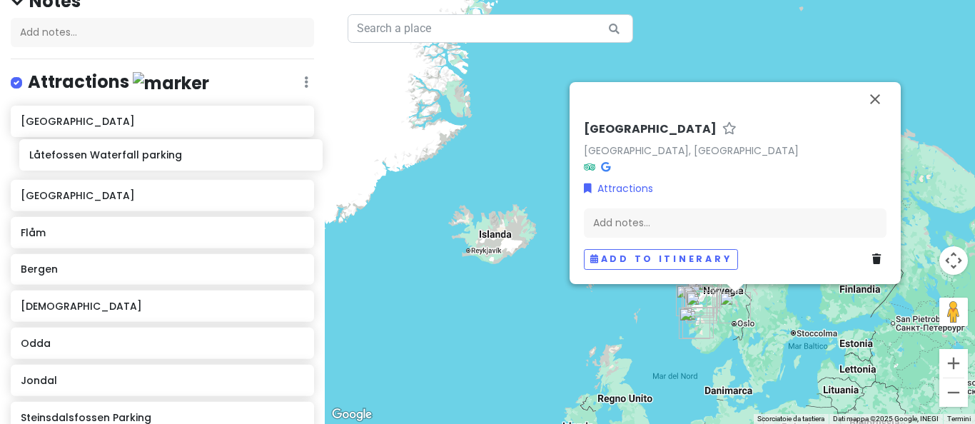
drag, startPoint x: 82, startPoint y: 386, endPoint x: 90, endPoint y: 153, distance: 233.5
click at [90, 153] on div "Oslo Stavanger Flåm Bergen Gudvangen Odda Jondal Låtefossen Waterfall parking S…" at bounding box center [162, 309] width 325 height 407
click at [307, 80] on icon at bounding box center [306, 81] width 4 height 11
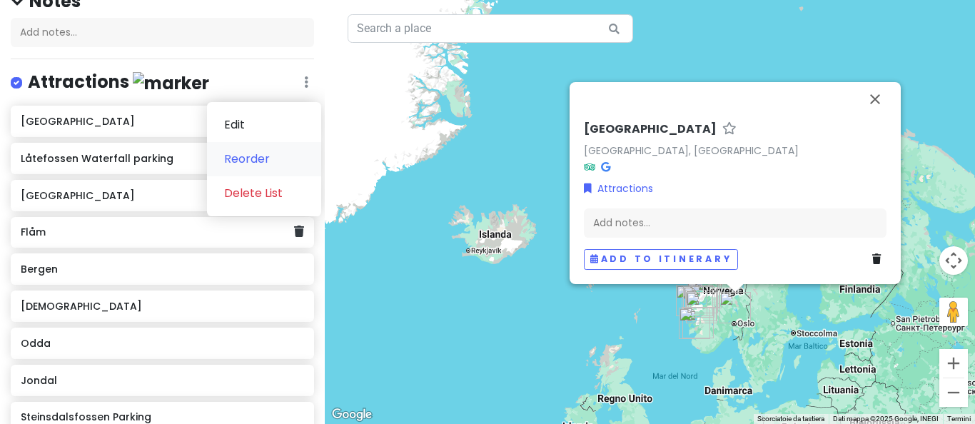
click at [248, 161] on link "Reorder" at bounding box center [264, 159] width 114 height 34
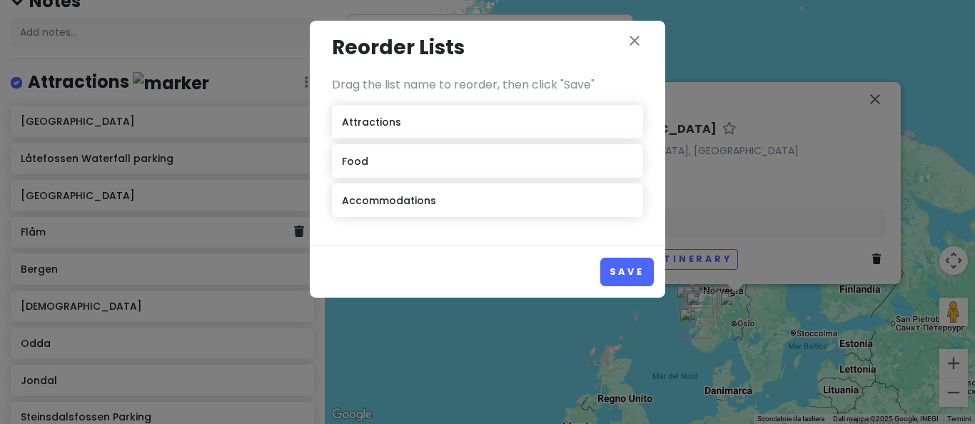
click at [467, 118] on div "Attractions" at bounding box center [487, 122] width 311 height 34
click at [640, 36] on icon "close" at bounding box center [634, 40] width 17 height 17
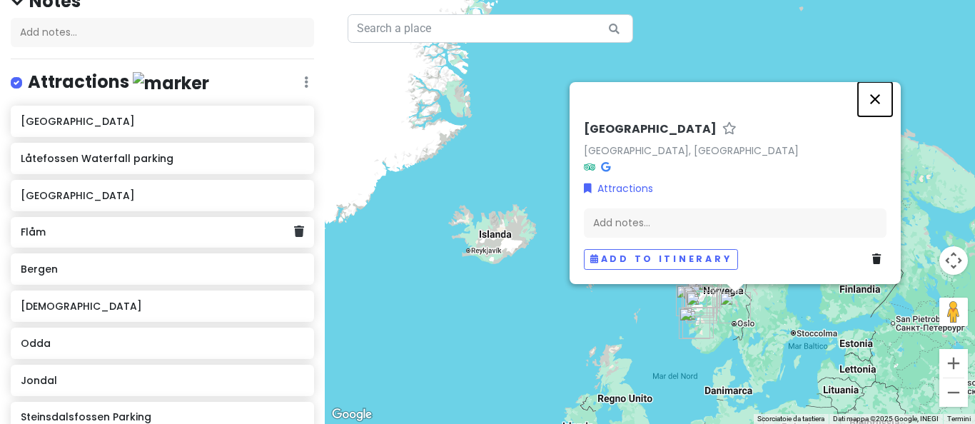
click at [871, 98] on button "Chiudi" at bounding box center [875, 99] width 34 height 34
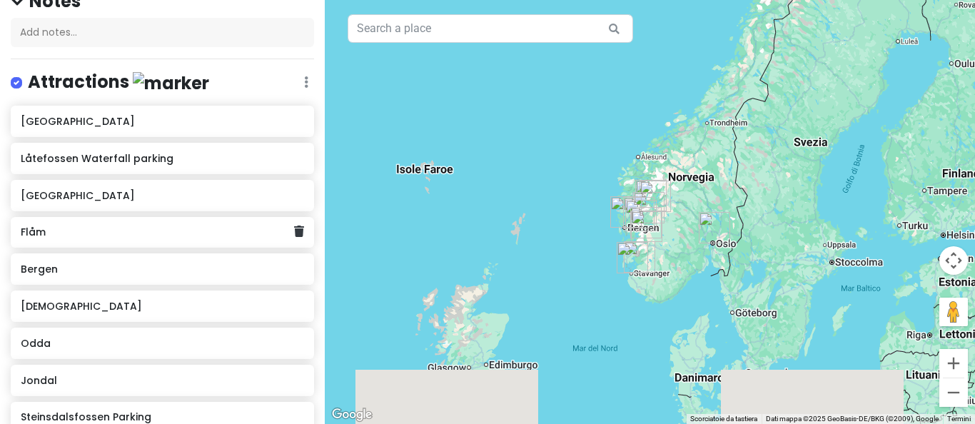
drag, startPoint x: 684, startPoint y: 293, endPoint x: 666, endPoint y: 110, distance: 184.3
click at [666, 110] on div at bounding box center [650, 212] width 650 height 424
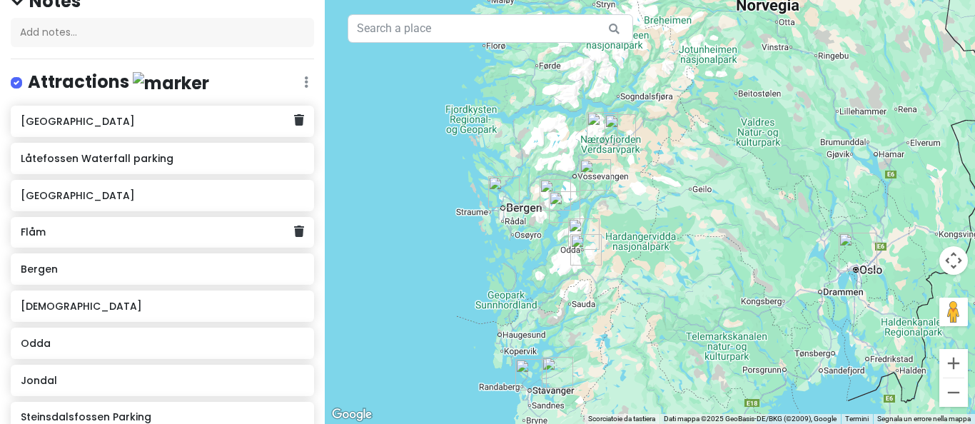
click at [200, 116] on h6 "Oslo" at bounding box center [157, 121] width 273 height 13
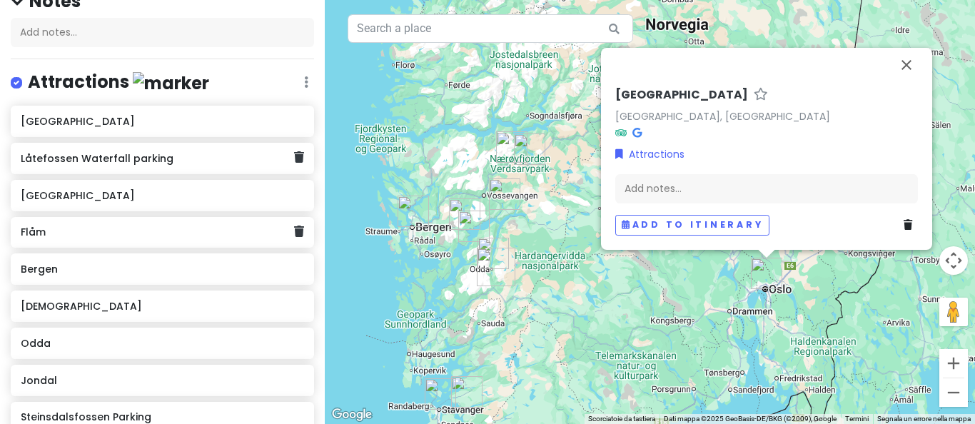
click at [176, 154] on h6 "Låtefossen Waterfall parking" at bounding box center [157, 158] width 273 height 13
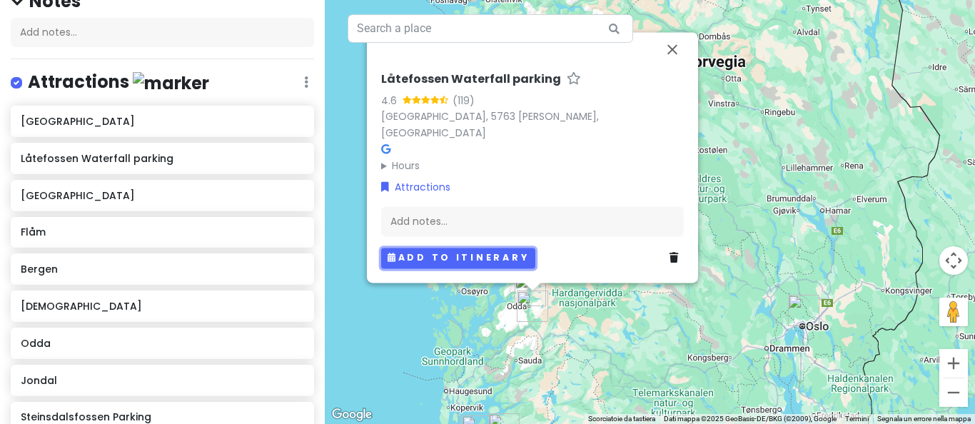
click at [402, 255] on button "Add to itinerary" at bounding box center [458, 258] width 154 height 21
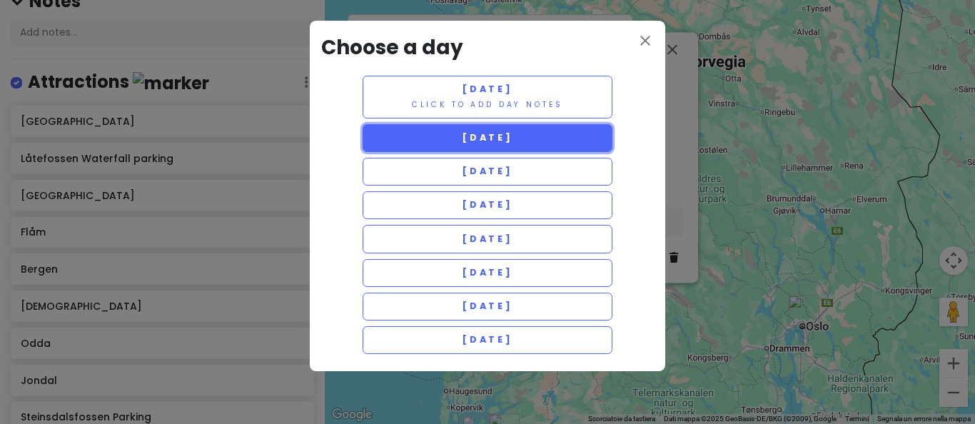
click at [462, 143] on span "Thursday 10/9" at bounding box center [487, 137] width 51 height 12
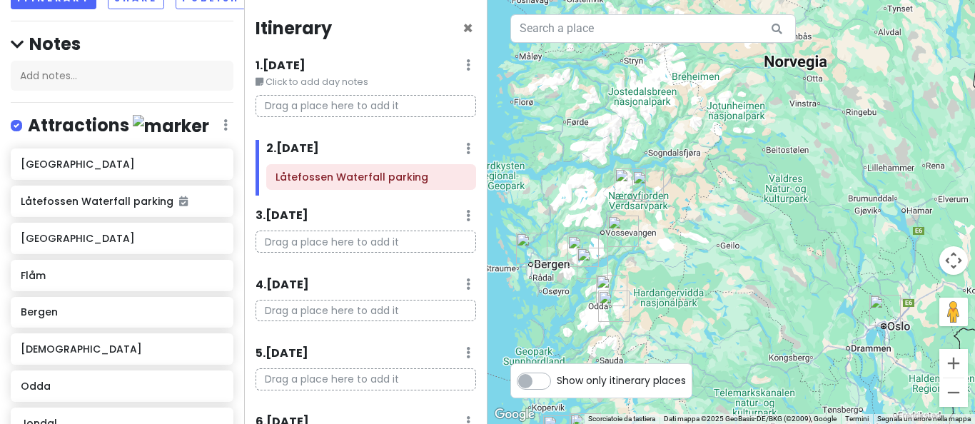
scroll to position [187, 0]
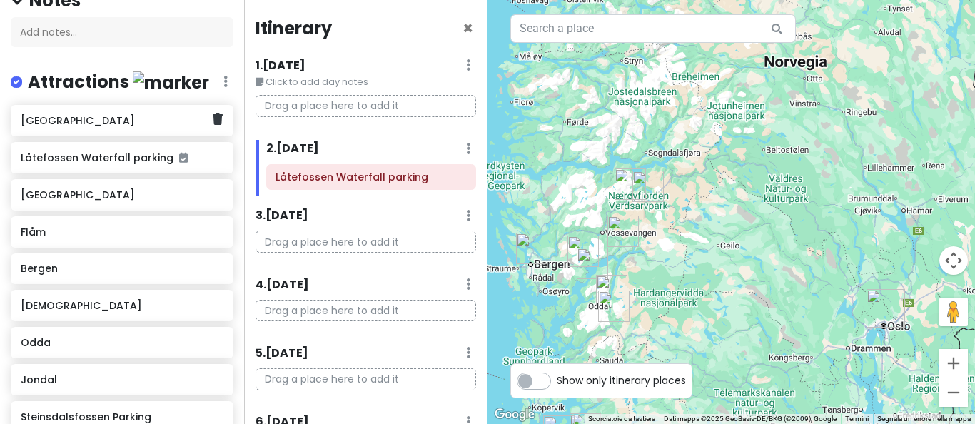
click at [141, 121] on h6 "Oslo" at bounding box center [117, 120] width 192 height 13
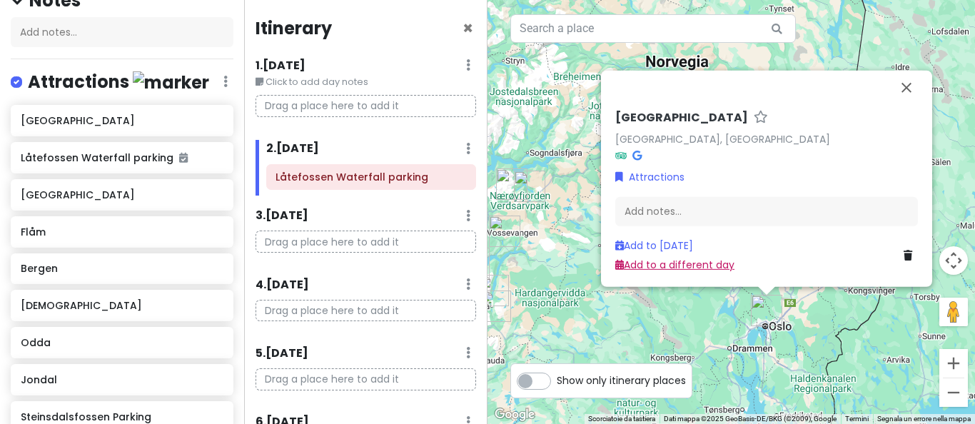
click at [652, 270] on link "Add to a different day" at bounding box center [674, 265] width 119 height 14
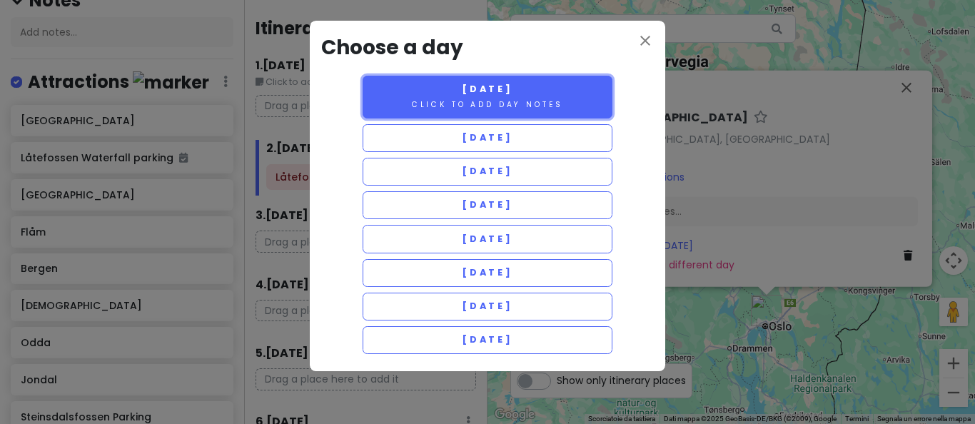
click at [460, 103] on small "Click to add day notes" at bounding box center [487, 104] width 151 height 11
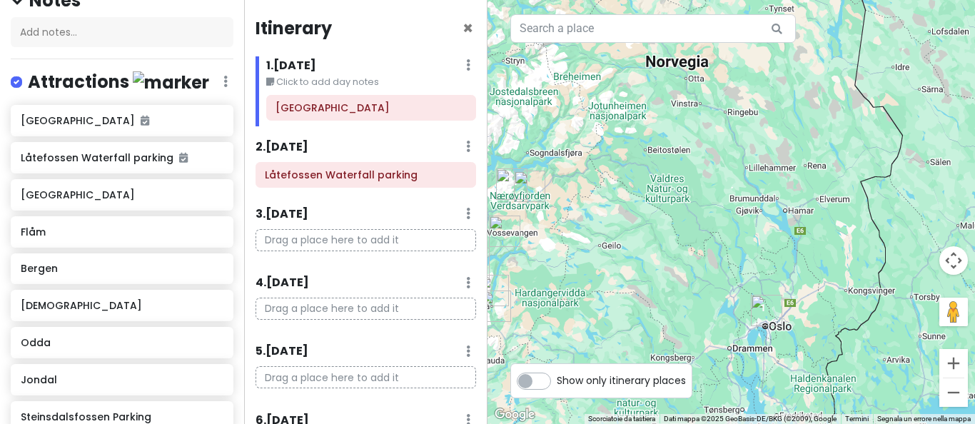
click at [469, 145] on icon at bounding box center [468, 146] width 4 height 11
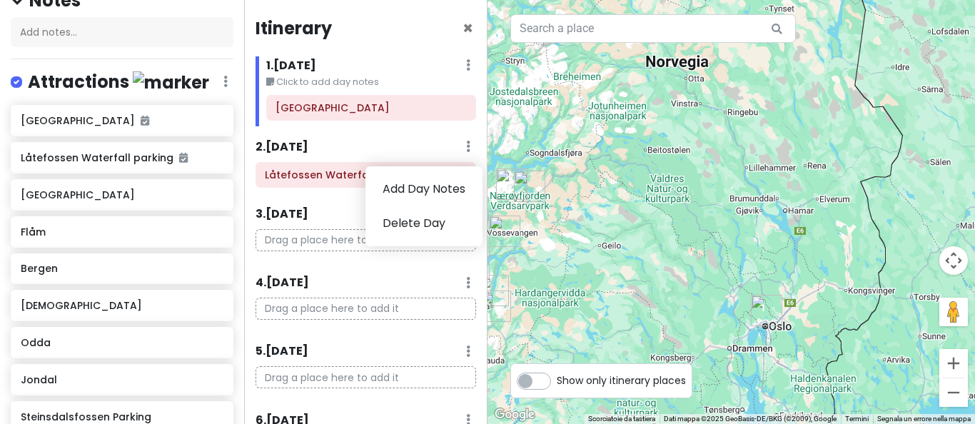
click at [469, 145] on icon at bounding box center [468, 146] width 4 height 11
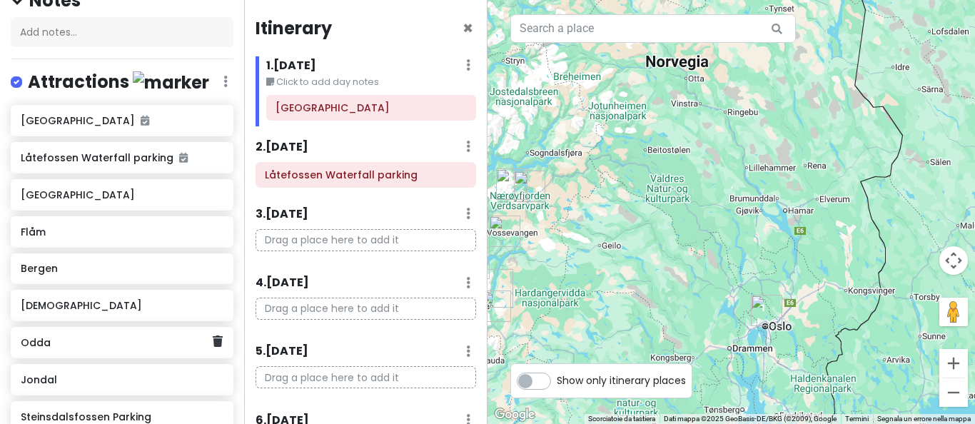
click at [88, 345] on h6 "Odda" at bounding box center [117, 342] width 192 height 13
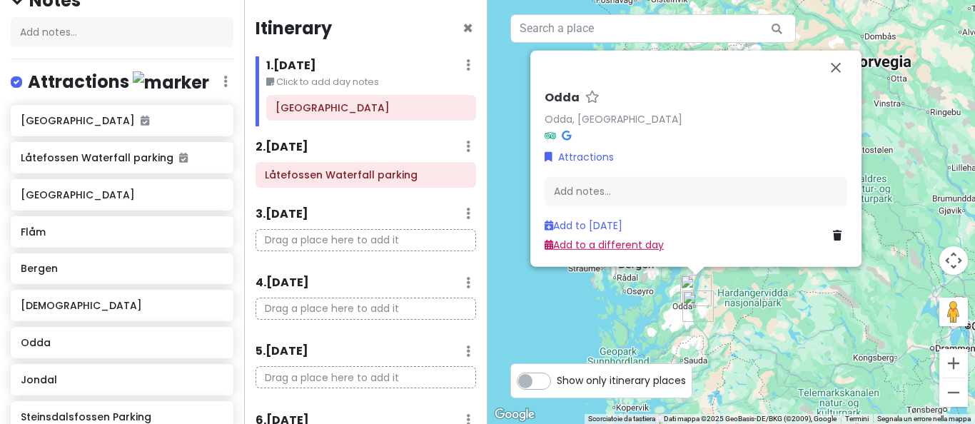
click at [611, 242] on link "Add to a different day" at bounding box center [603, 245] width 119 height 14
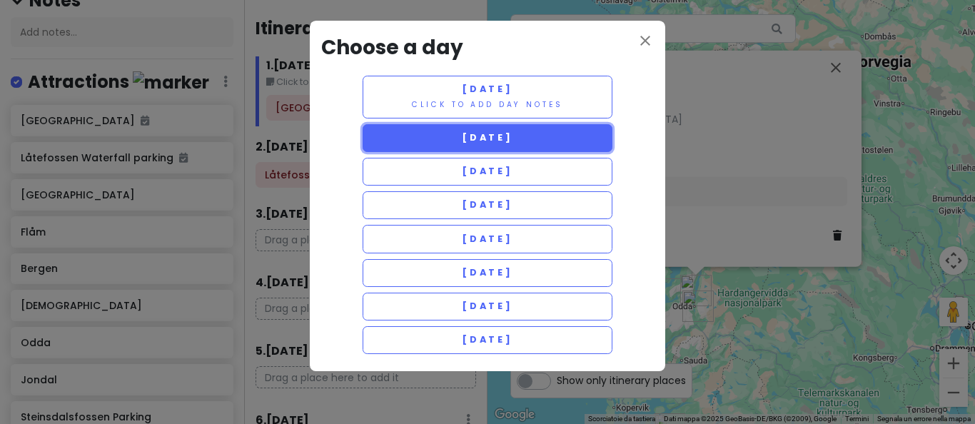
click at [513, 139] on span "Thursday 10/9" at bounding box center [487, 137] width 51 height 12
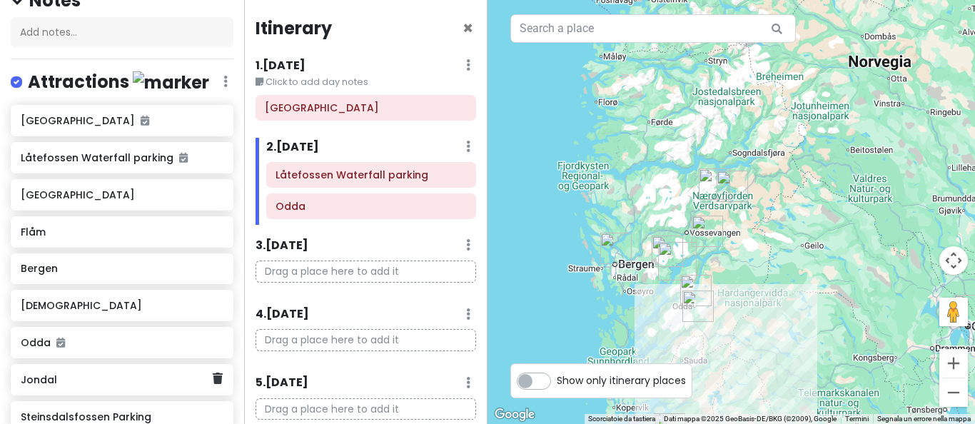
click at [66, 381] on h6 "Jondal" at bounding box center [117, 379] width 192 height 13
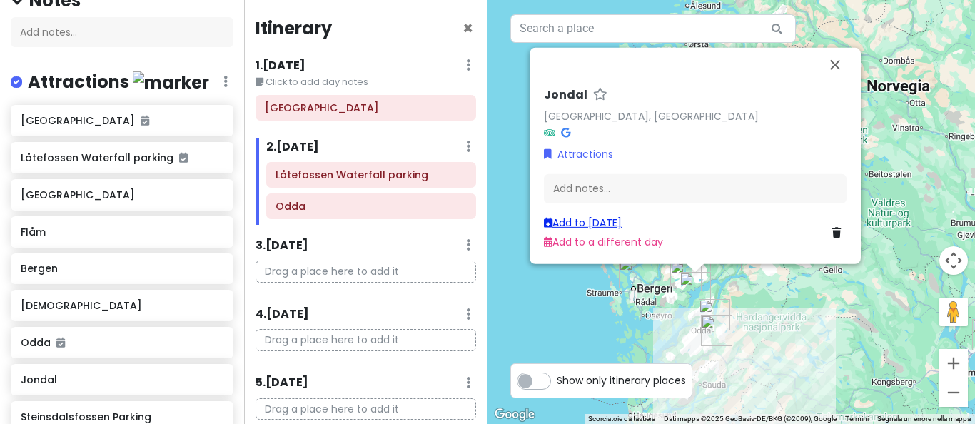
click at [589, 226] on link "Add to Thu 10/9" at bounding box center [583, 222] width 78 height 14
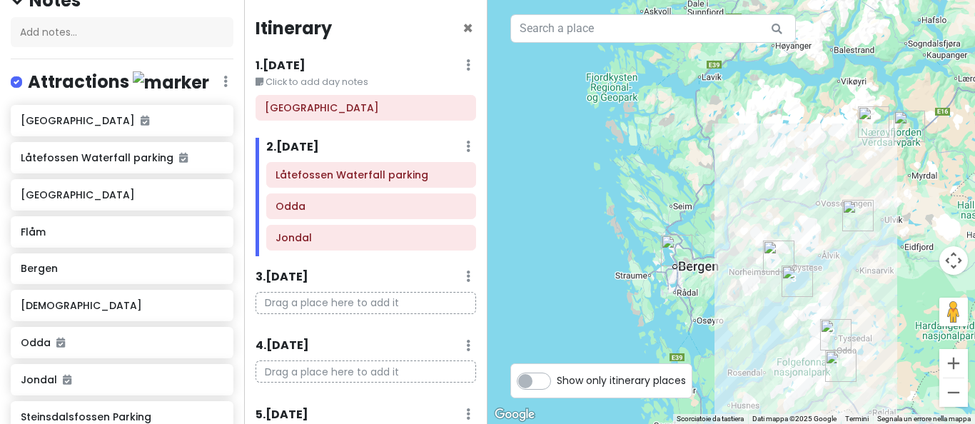
click at [557, 382] on label "Show only itinerary places" at bounding box center [621, 377] width 129 height 17
click at [557, 378] on input "Show only itinerary places" at bounding box center [561, 373] width 9 height 9
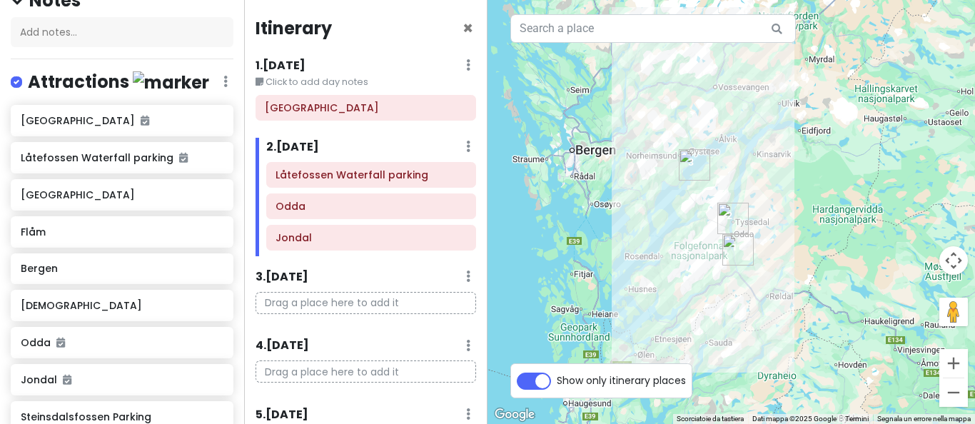
drag, startPoint x: 898, startPoint y: 324, endPoint x: 795, endPoint y: 208, distance: 155.2
click at [795, 208] on div at bounding box center [730, 212] width 487 height 424
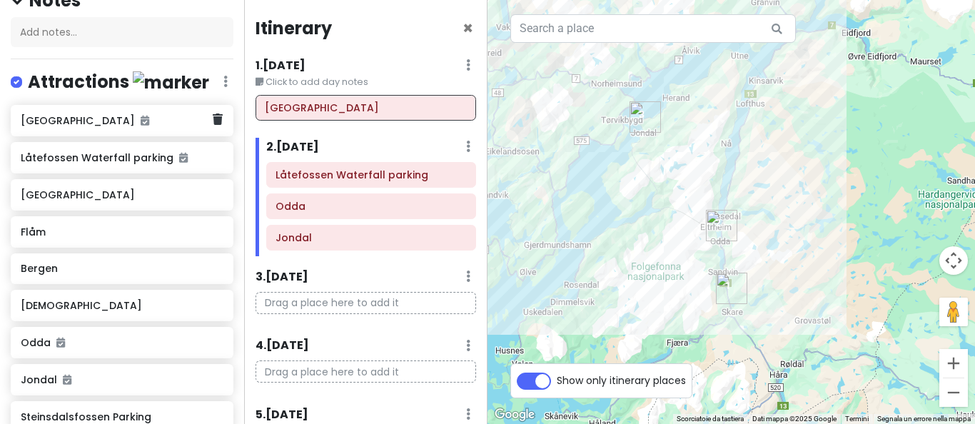
click at [101, 115] on h6 "Oslo" at bounding box center [117, 120] width 192 height 13
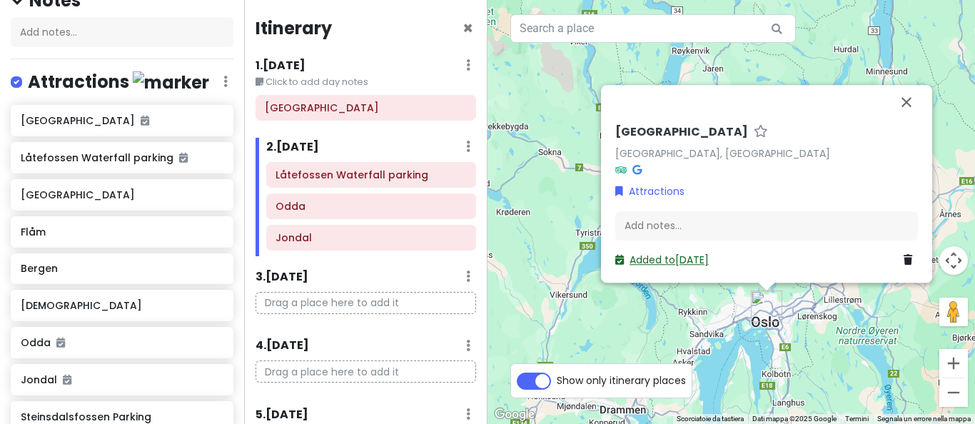
click at [649, 263] on link "Added to Wed 10/8" at bounding box center [661, 260] width 93 height 14
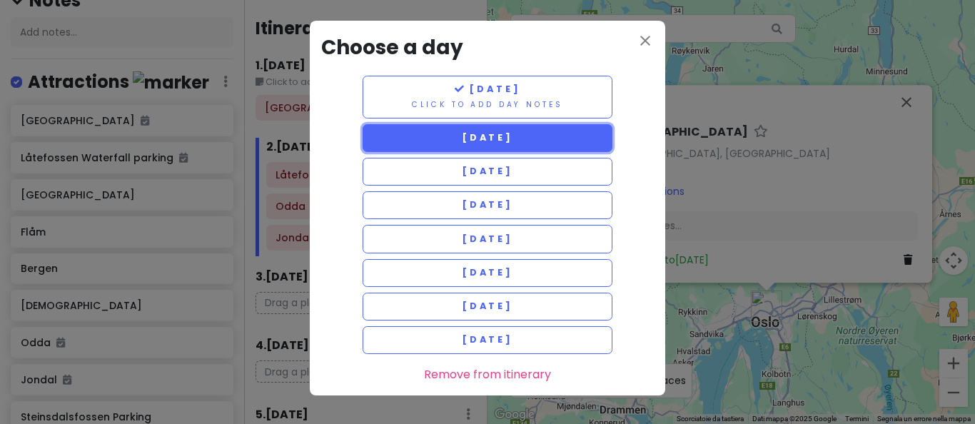
click at [546, 138] on button "Thursday 10/9" at bounding box center [487, 138] width 250 height 28
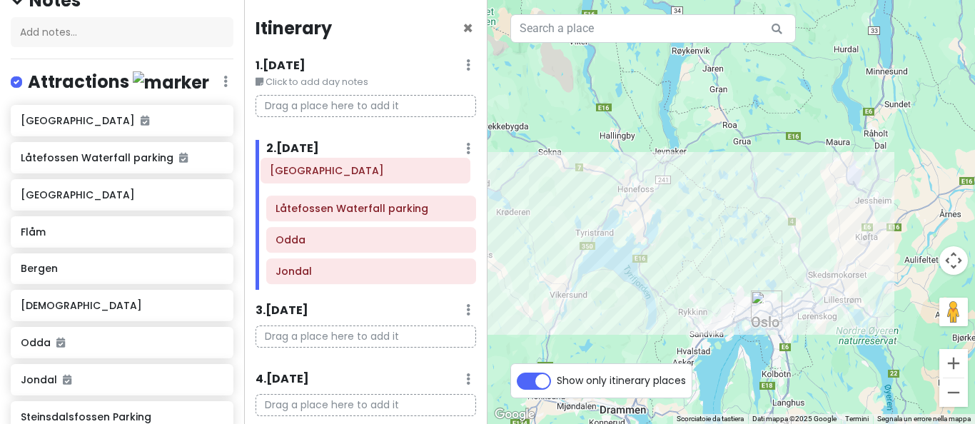
drag, startPoint x: 370, startPoint y: 268, endPoint x: 364, endPoint y: 167, distance: 100.8
click at [364, 167] on div "Låtefossen Waterfall parking Odda Jondal Oslo" at bounding box center [371, 227] width 232 height 126
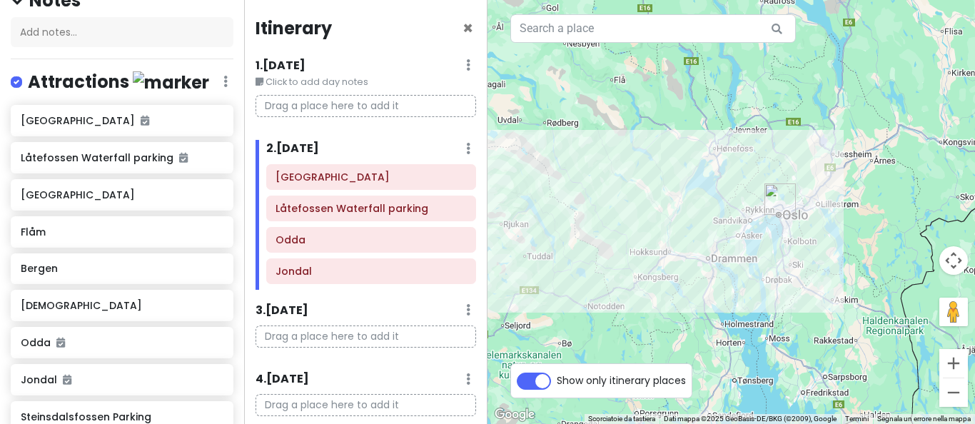
drag, startPoint x: 572, startPoint y: 224, endPoint x: 684, endPoint y: 168, distance: 125.1
click at [684, 168] on div at bounding box center [730, 212] width 487 height 424
click at [445, 212] on icon at bounding box center [444, 208] width 11 height 11
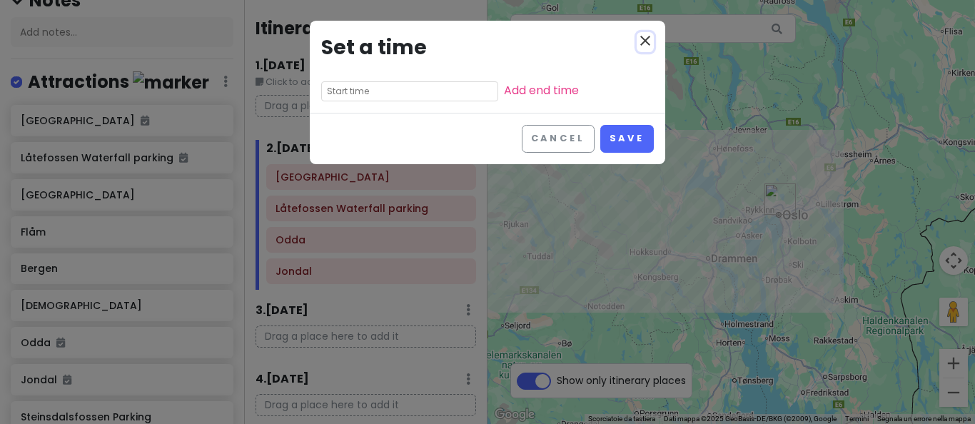
click at [644, 39] on icon "close" at bounding box center [644, 40] width 17 height 17
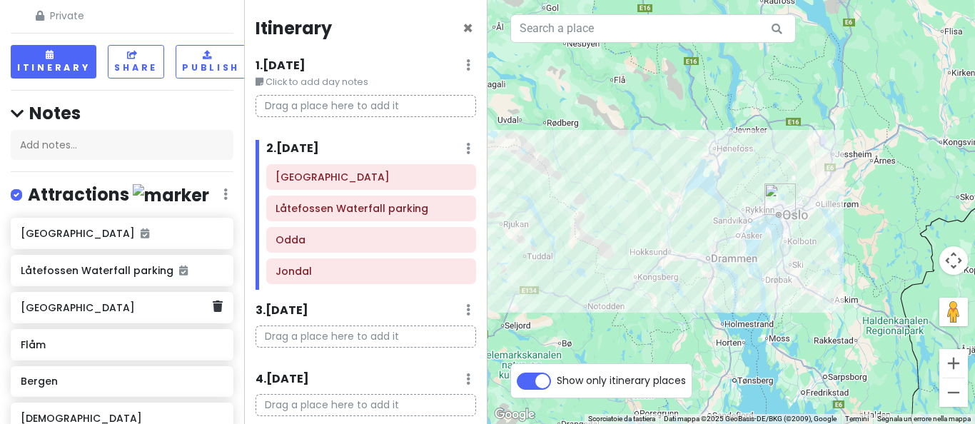
scroll to position [0, 0]
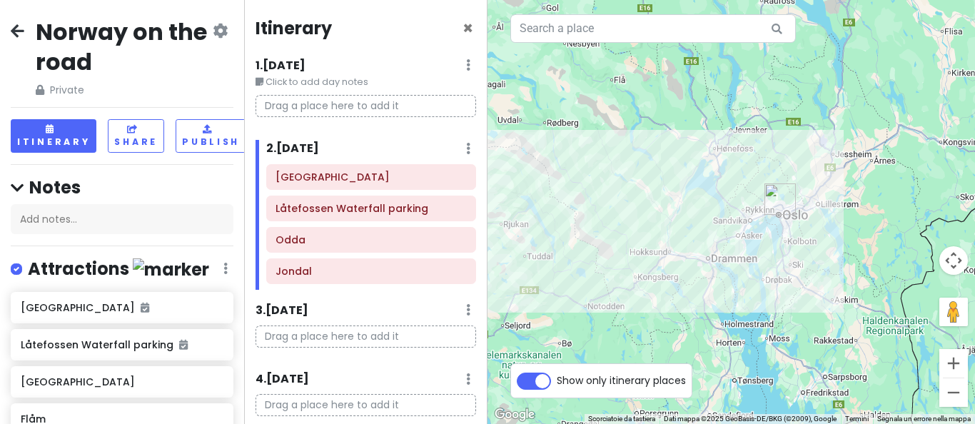
click at [469, 148] on icon at bounding box center [468, 148] width 4 height 11
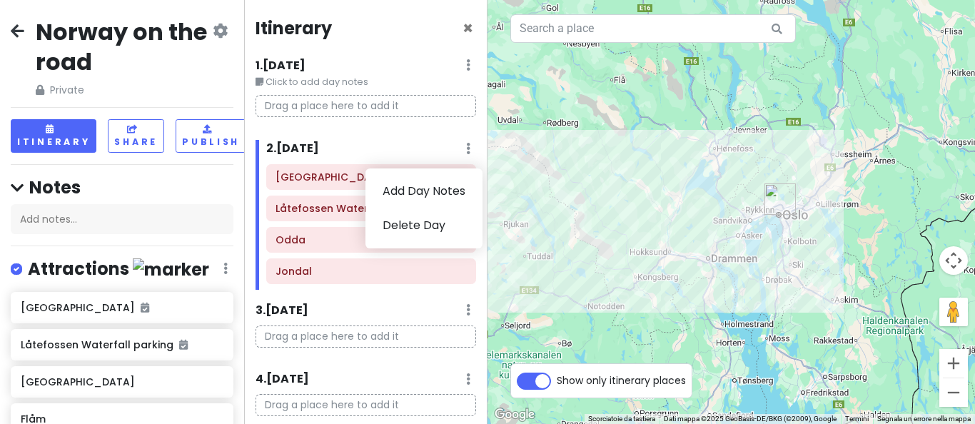
click at [469, 148] on icon at bounding box center [468, 148] width 4 height 11
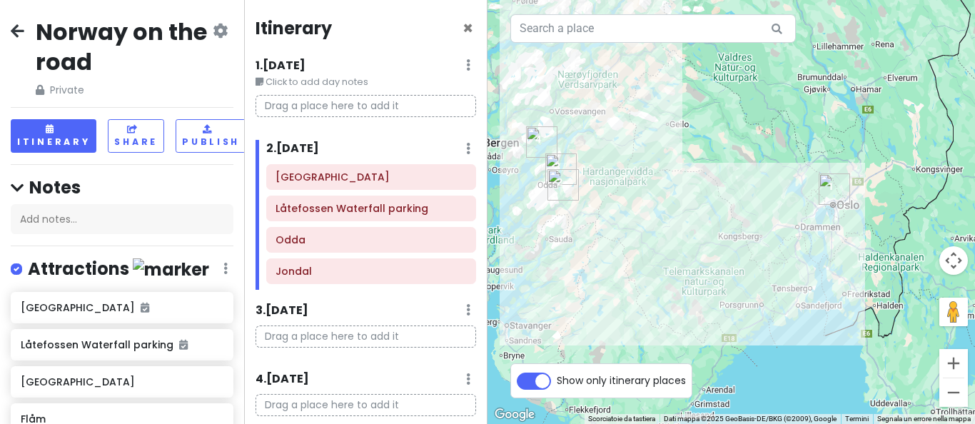
drag, startPoint x: 622, startPoint y: 253, endPoint x: 756, endPoint y: 265, distance: 134.6
click at [756, 265] on div at bounding box center [730, 212] width 487 height 424
click at [638, 201] on div at bounding box center [730, 212] width 487 height 424
click at [557, 185] on img "Låtefossen Waterfall parking" at bounding box center [562, 184] width 31 height 31
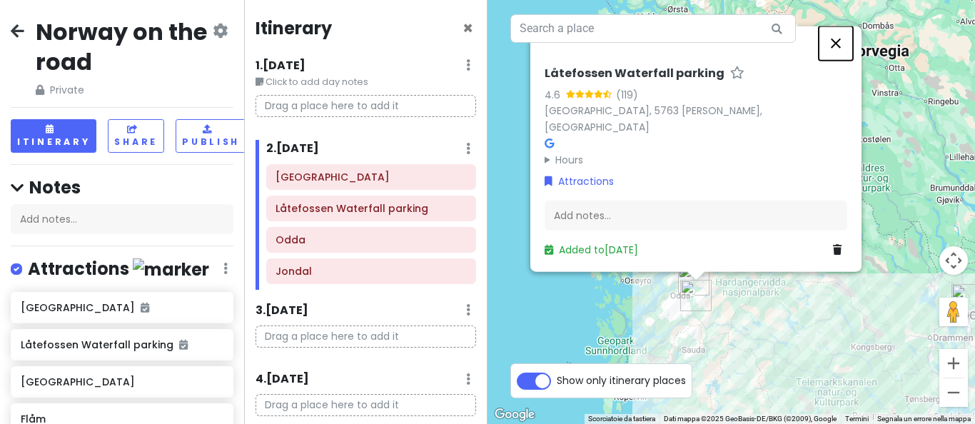
click at [838, 61] on button "Chiudi" at bounding box center [835, 43] width 34 height 34
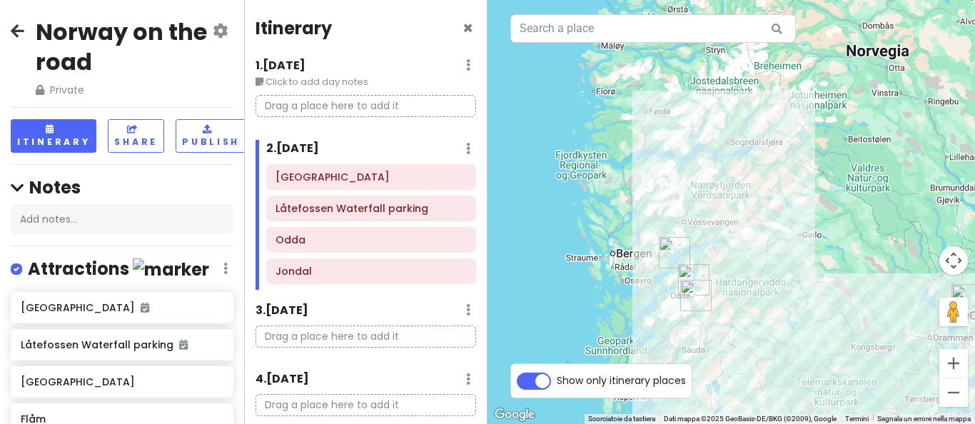
click at [557, 383] on label "Show only itinerary places" at bounding box center [621, 377] width 129 height 17
click at [557, 378] on input "Show only itinerary places" at bounding box center [561, 373] width 9 height 9
click at [557, 382] on label "Show only itinerary places" at bounding box center [621, 377] width 129 height 17
click at [557, 378] on input "Show only itinerary places" at bounding box center [561, 373] width 9 height 9
checkbox input "true"
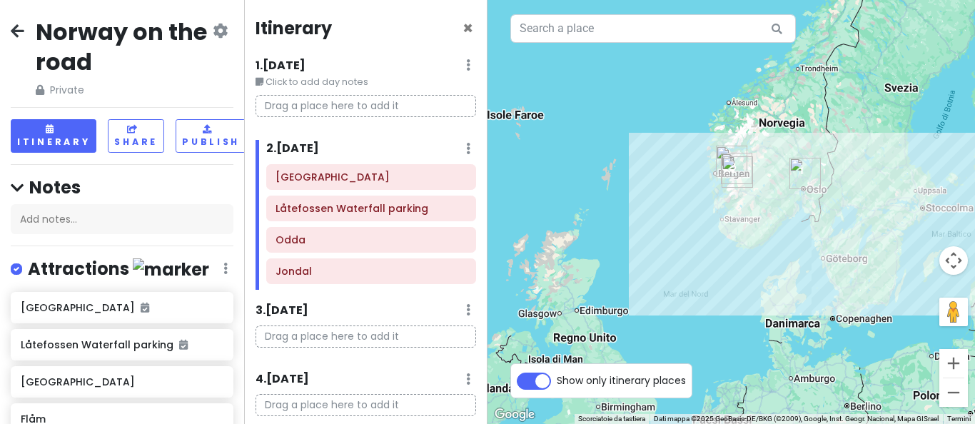
click at [222, 33] on icon at bounding box center [220, 30] width 15 height 11
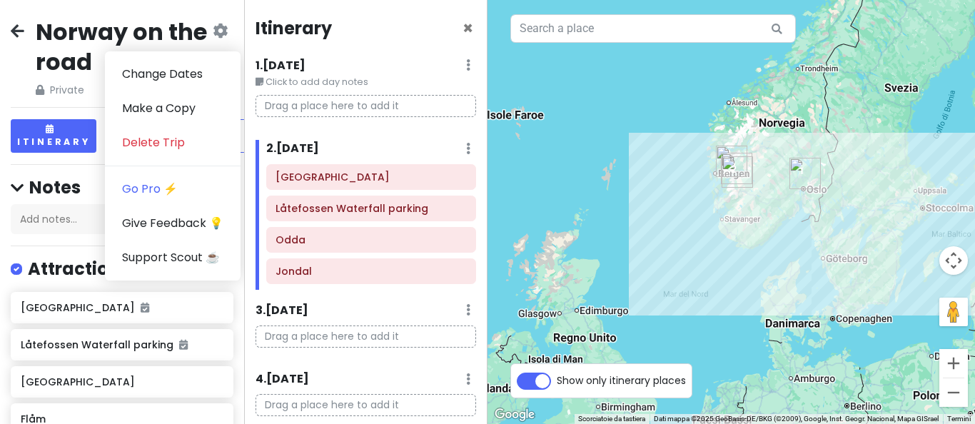
click at [412, 28] on div "Itinerary ×" at bounding box center [365, 31] width 221 height 28
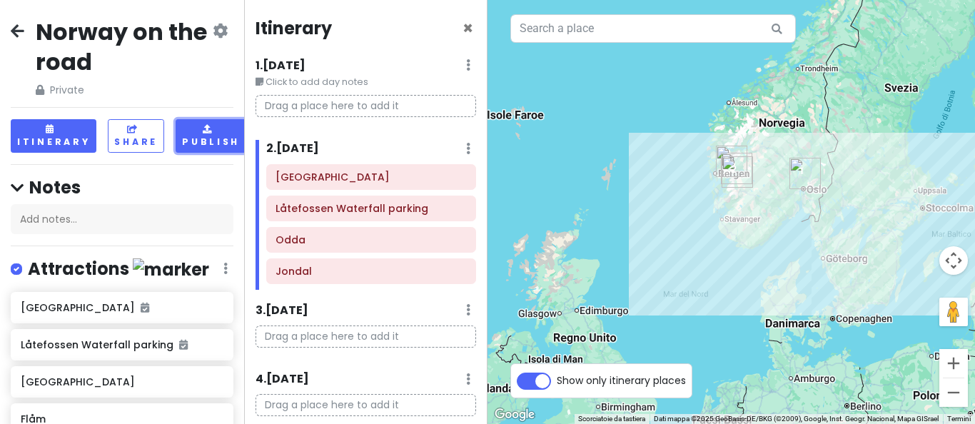
click at [226, 136] on button "Publish" at bounding box center [211, 136] width 71 height 34
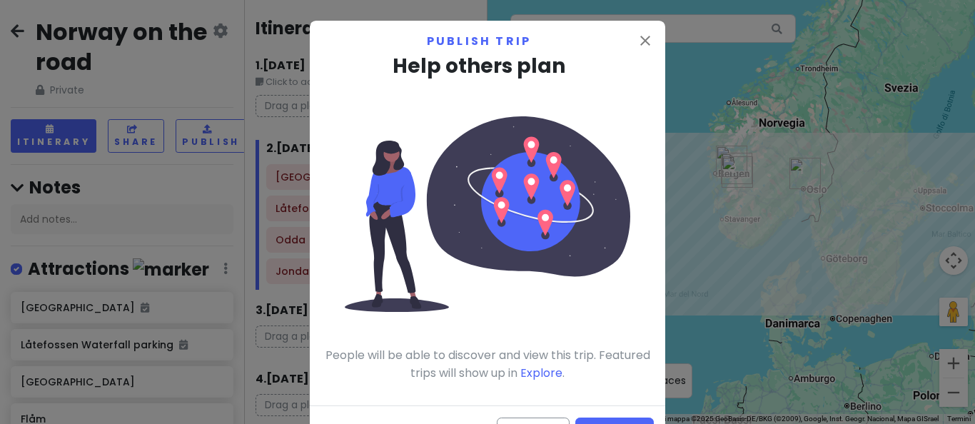
scroll to position [54, 0]
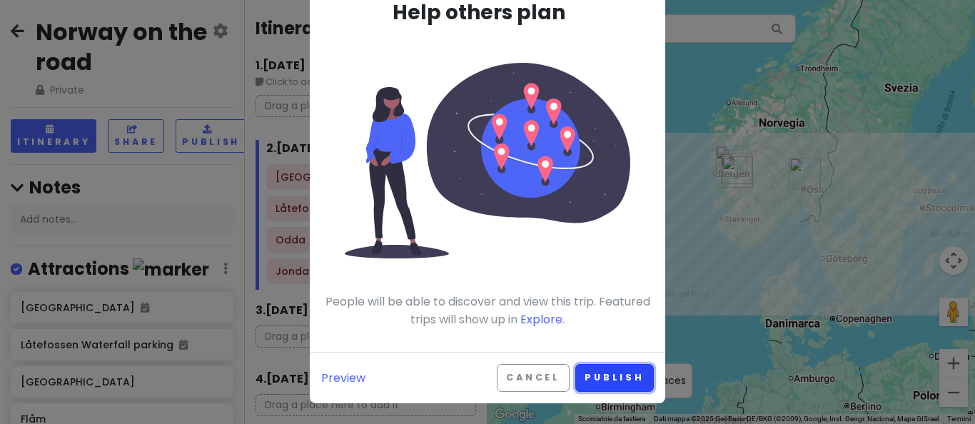
click at [611, 384] on button "Publish" at bounding box center [614, 378] width 78 height 28
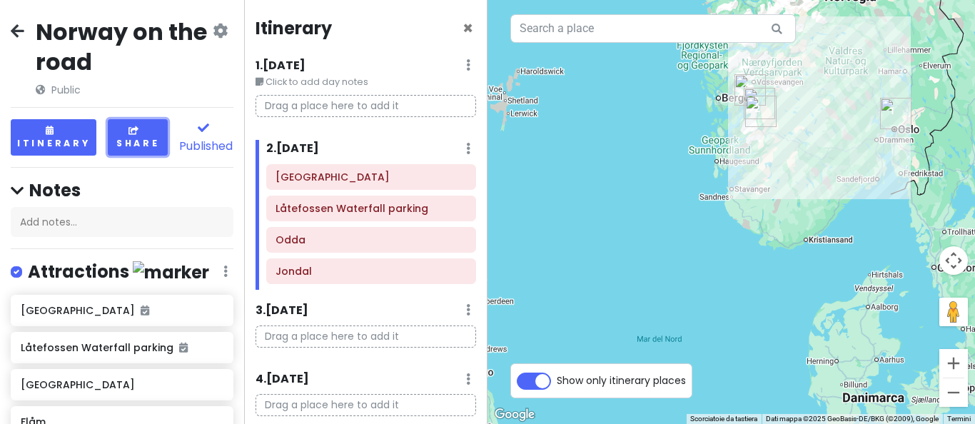
click at [140, 146] on button "Share" at bounding box center [138, 137] width 60 height 36
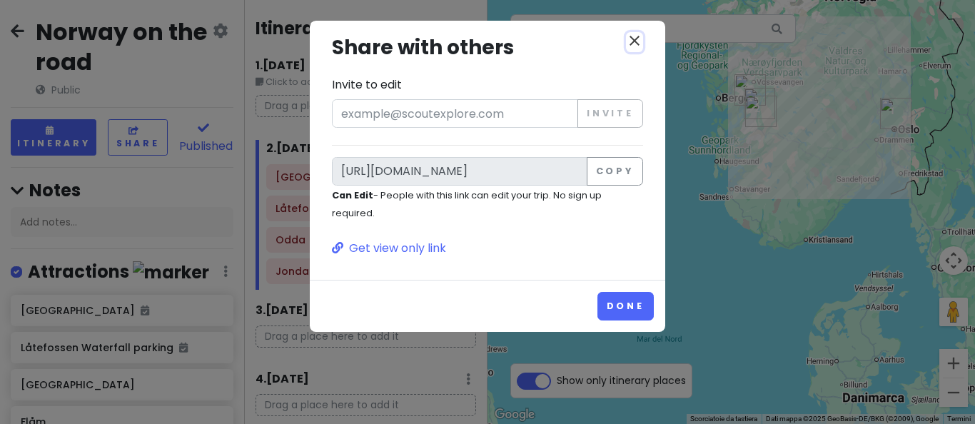
click at [637, 44] on icon "close" at bounding box center [634, 40] width 17 height 17
click at [637, 44] on div "close Share with others Invite to edit Invite https://scoutexplore.com/t/DG40y8…" at bounding box center [487, 144] width 333 height 225
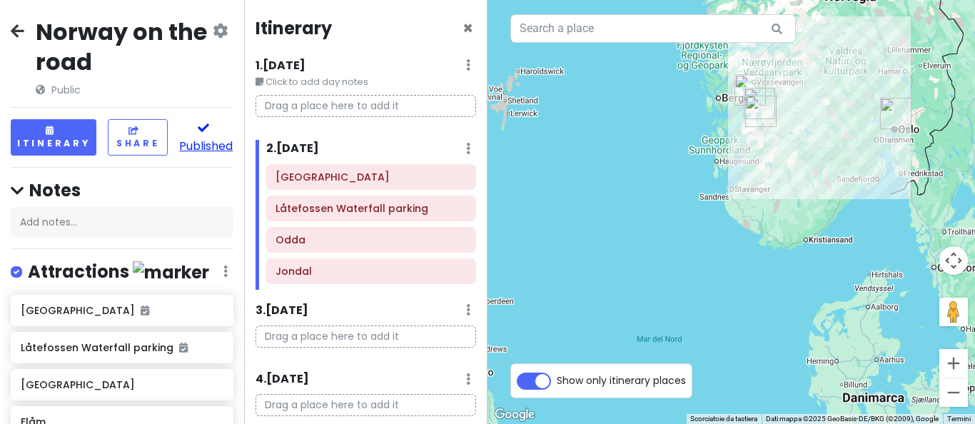
click at [210, 138] on button "Published" at bounding box center [206, 137] width 54 height 36
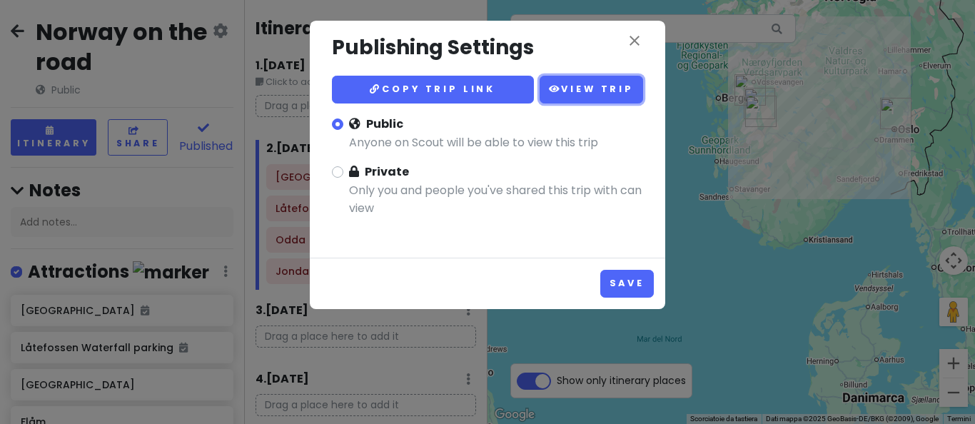
click at [598, 96] on link "View Trip" at bounding box center [590, 90] width 103 height 28
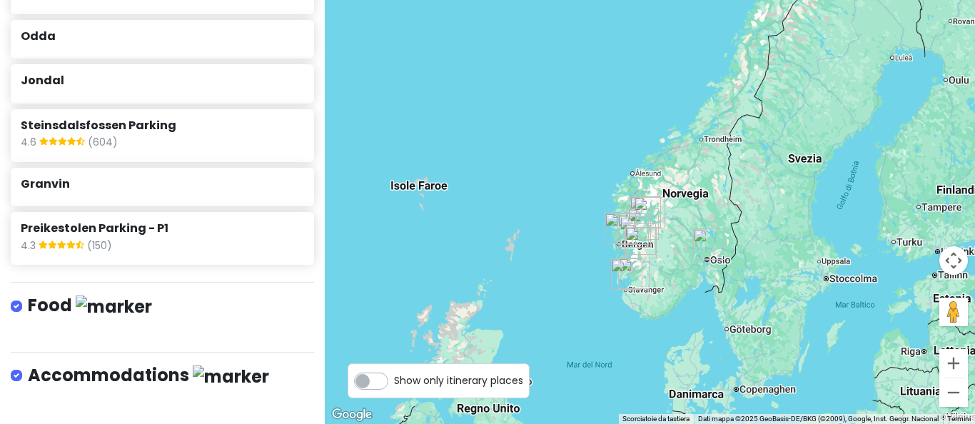
scroll to position [59, 0]
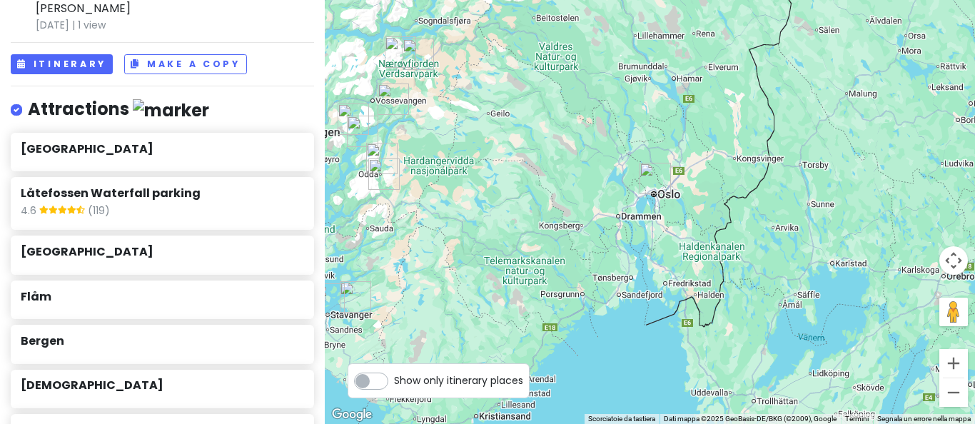
click at [652, 178] on img "Oslo" at bounding box center [654, 178] width 31 height 31
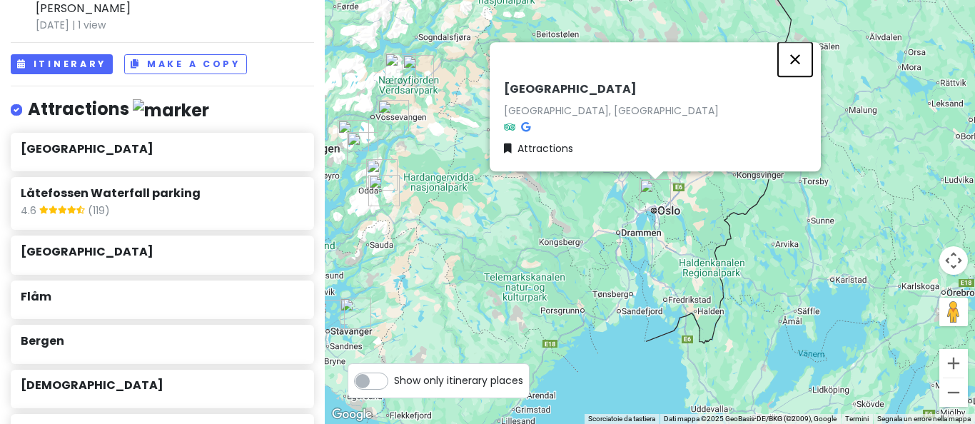
click at [794, 59] on button "Chiudi" at bounding box center [795, 59] width 34 height 34
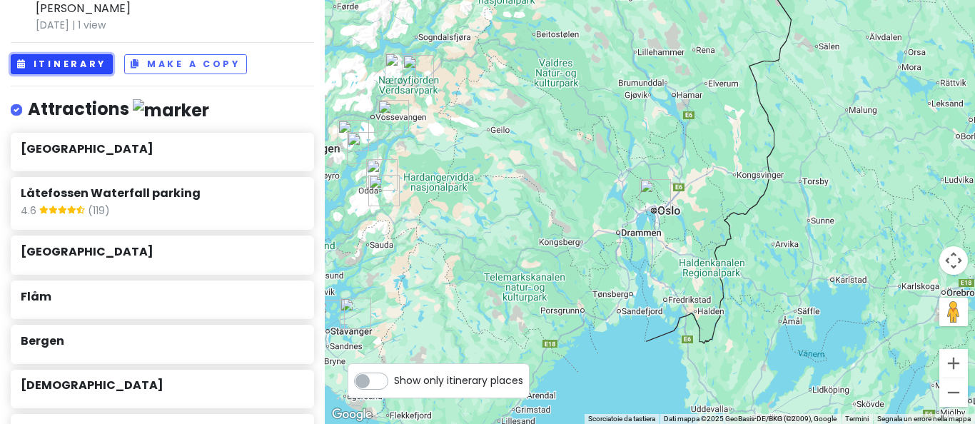
click at [76, 67] on button "Itinerary" at bounding box center [62, 64] width 102 height 21
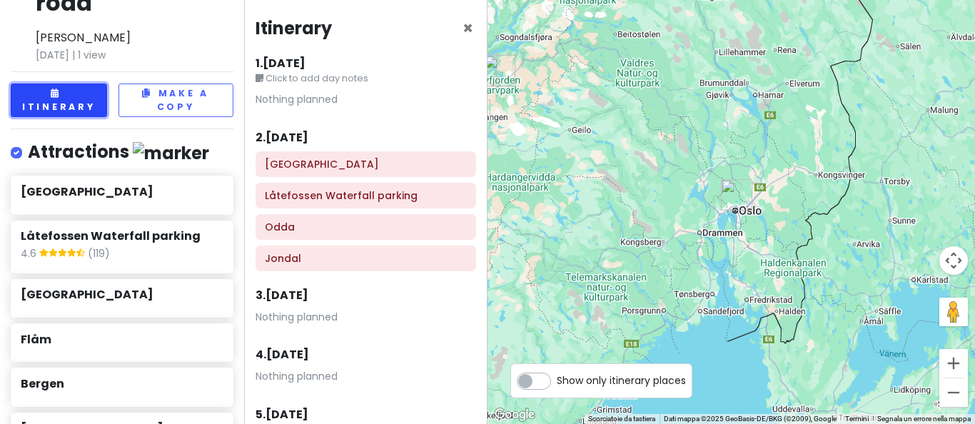
scroll to position [88, 0]
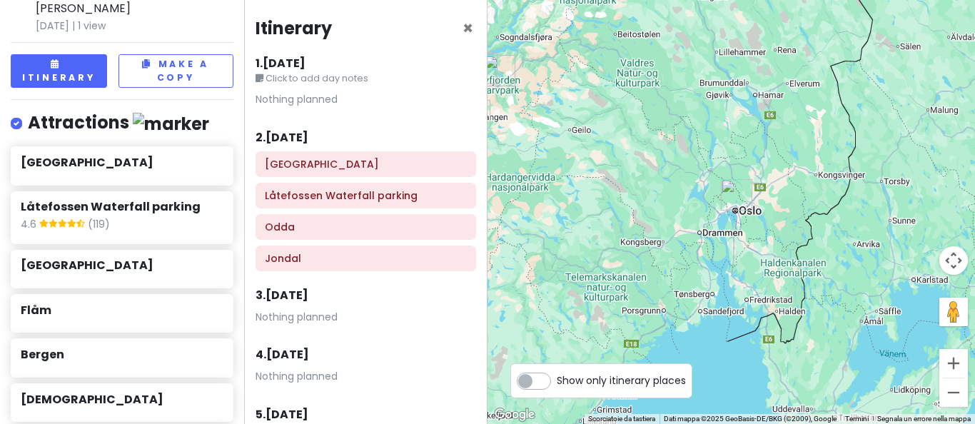
click at [557, 382] on label "Show only itinerary places" at bounding box center [621, 377] width 129 height 17
click at [557, 378] on input "Show only itinerary places" at bounding box center [561, 373] width 9 height 9
checkbox input "true"
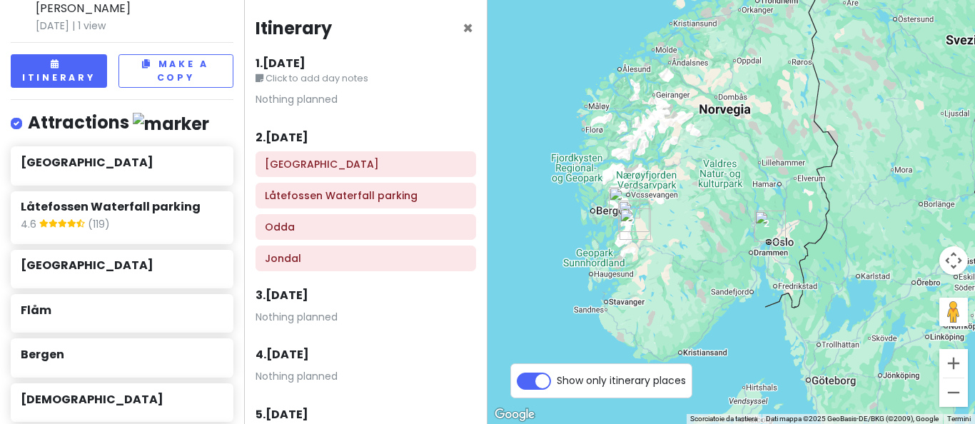
drag, startPoint x: 604, startPoint y: 259, endPoint x: 693, endPoint y: 241, distance: 90.3
click at [693, 241] on div at bounding box center [730, 212] width 487 height 424
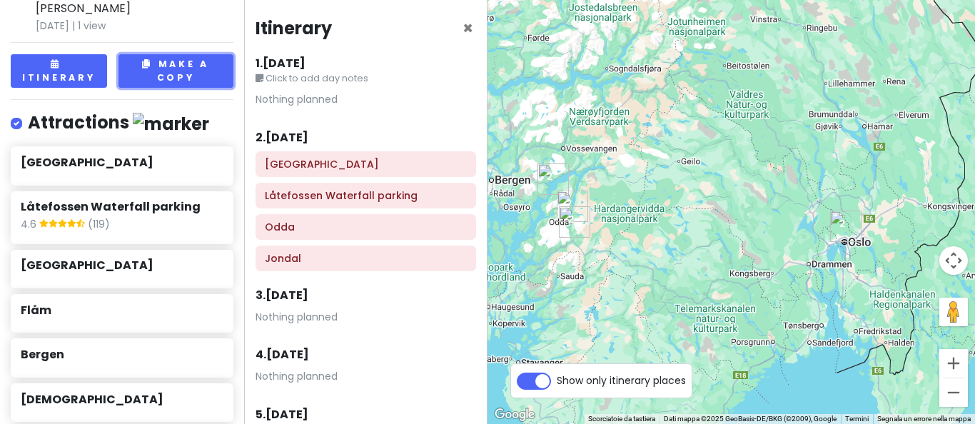
click at [196, 71] on button "Make a Copy" at bounding box center [175, 71] width 115 height 34
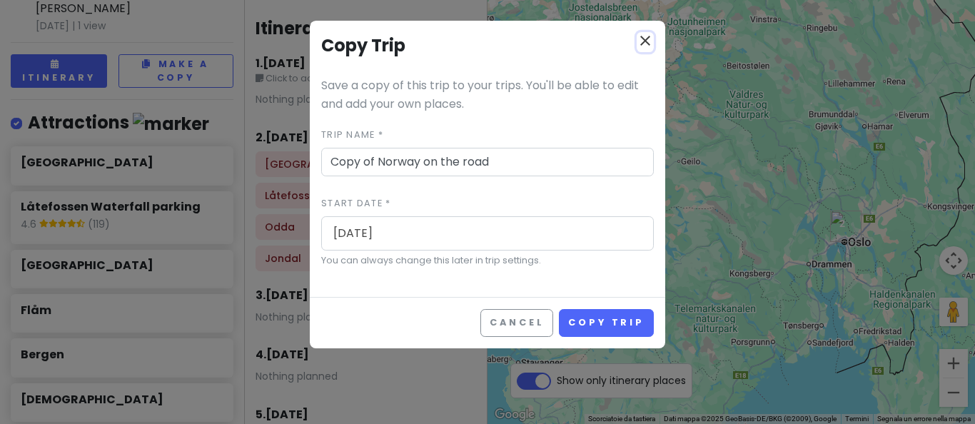
click at [651, 46] on icon "close" at bounding box center [644, 40] width 17 height 17
